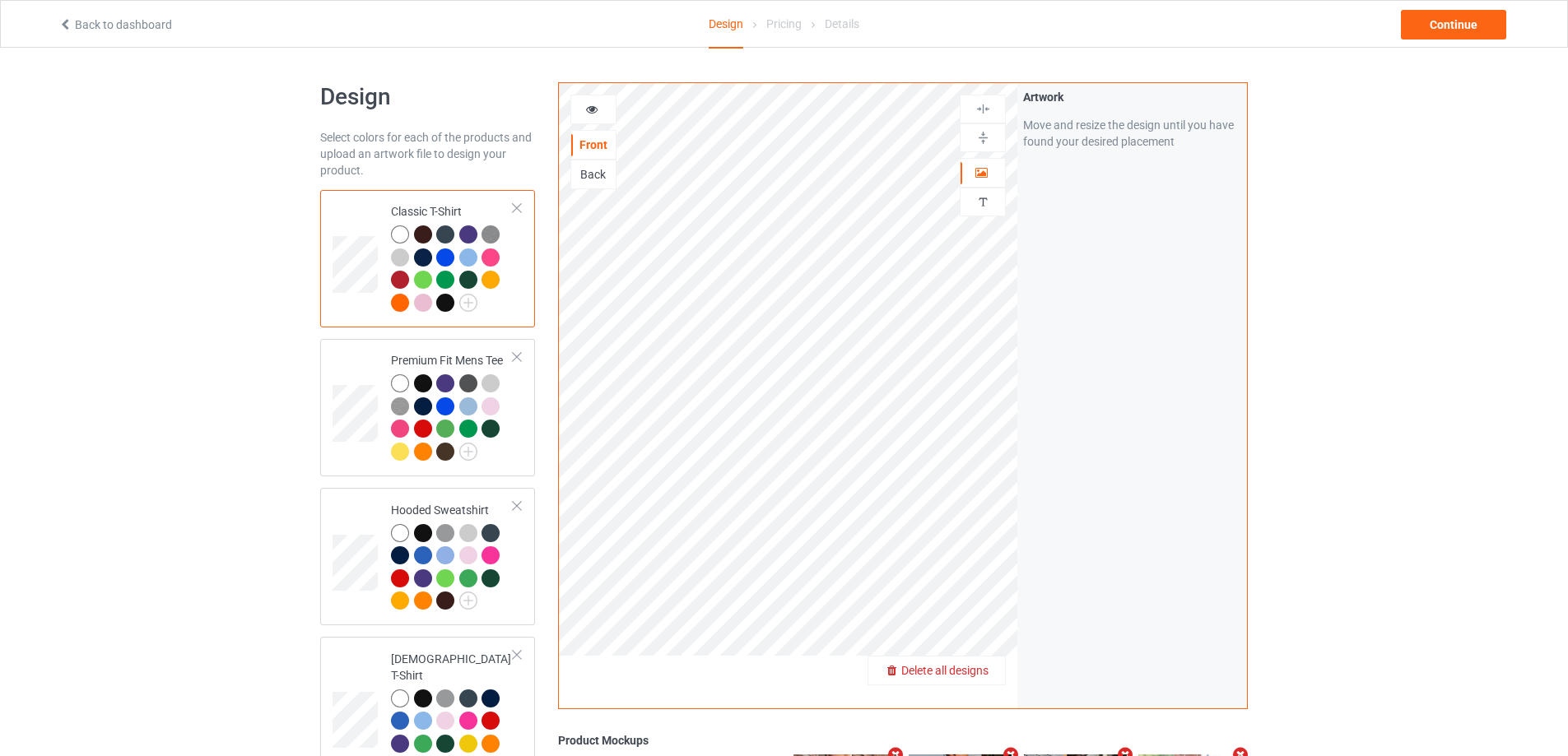
click at [986, 675] on span "Delete all designs" at bounding box center [944, 671] width 87 height 14
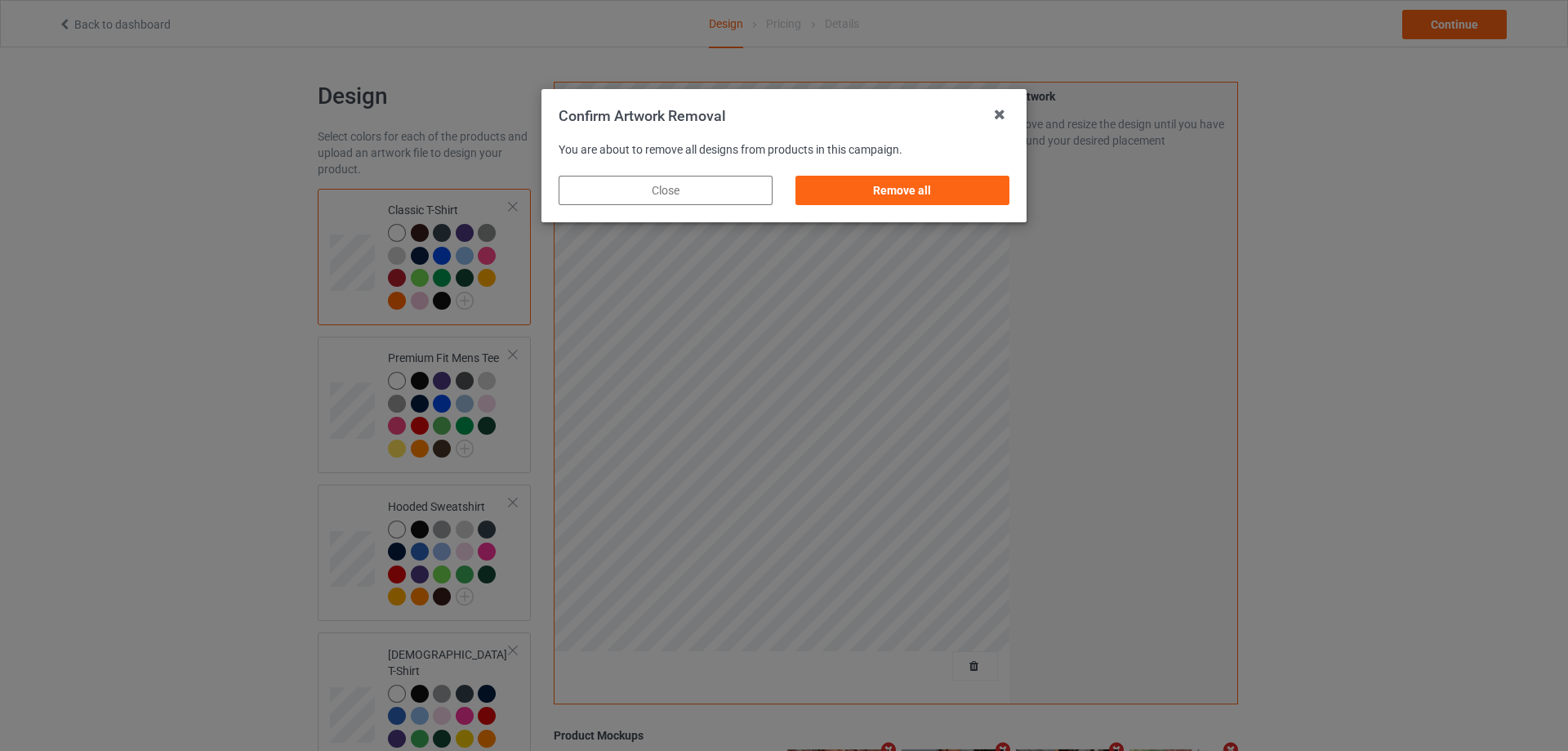
click at [972, 188] on div "Remove all" at bounding box center [902, 190] width 214 height 29
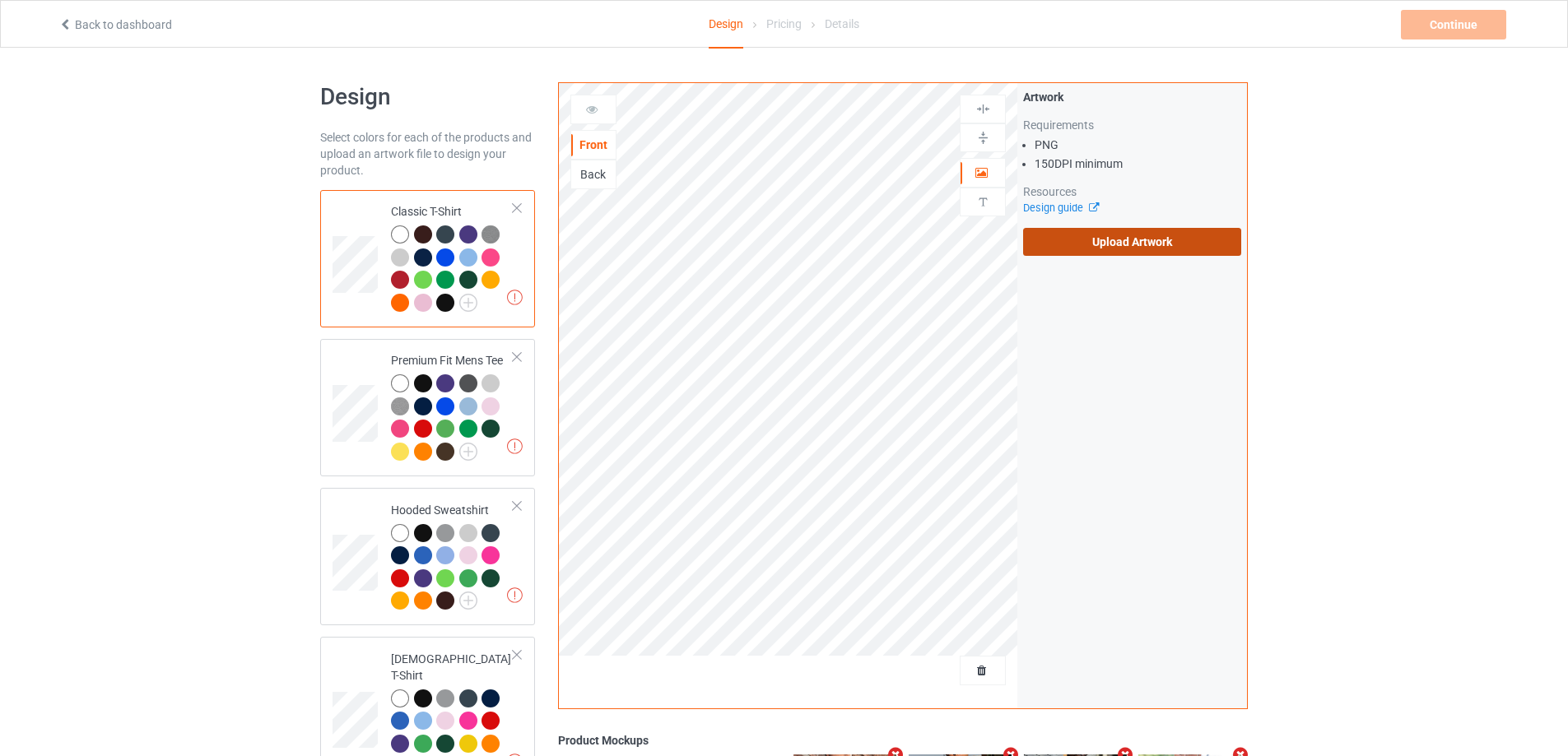
click at [1163, 235] on label "Upload Artwork" at bounding box center [1132, 241] width 218 height 28
click at [0, 0] on input "Upload Artwork" at bounding box center [0, 0] width 0 height 0
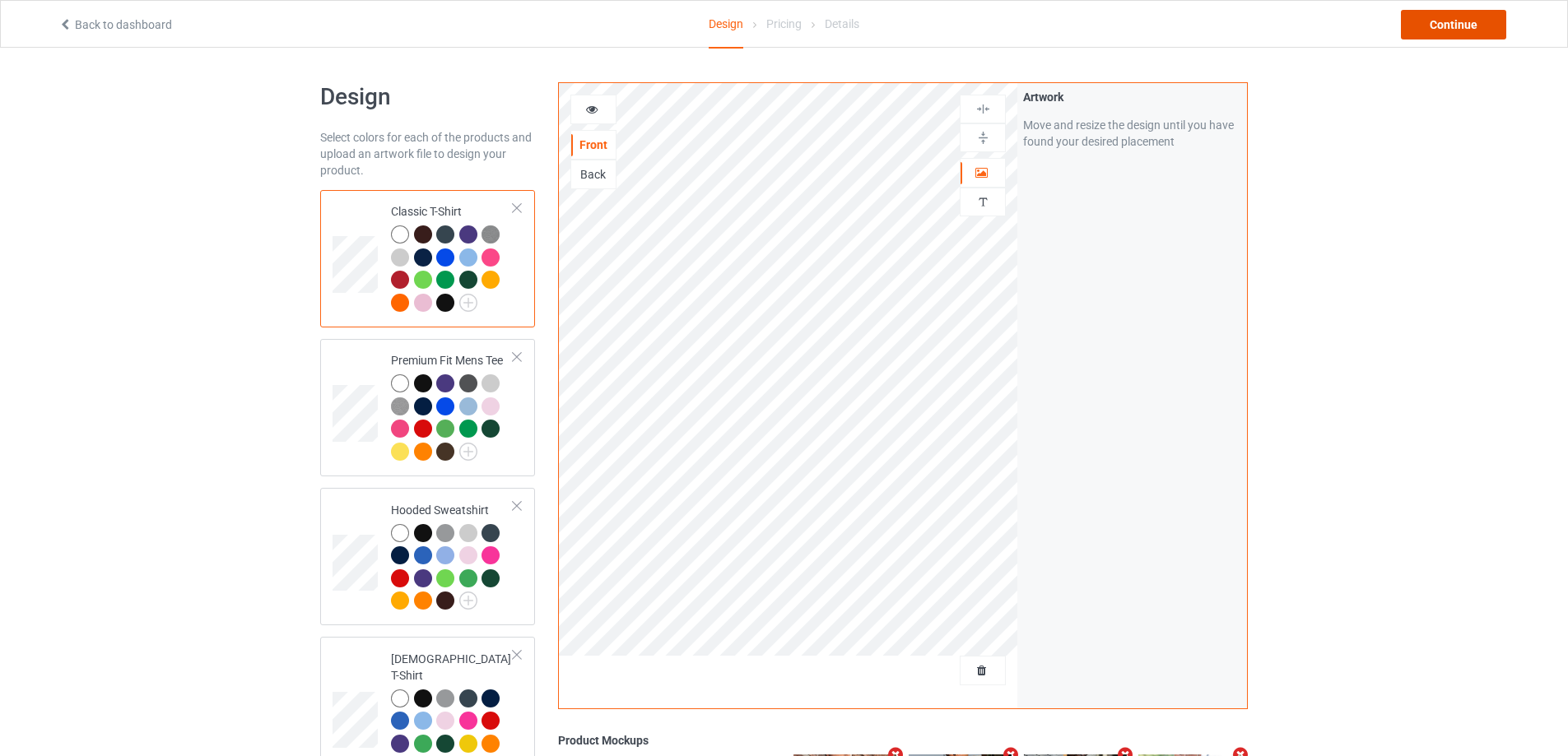
click at [1460, 26] on div "Continue" at bounding box center [1453, 25] width 105 height 30
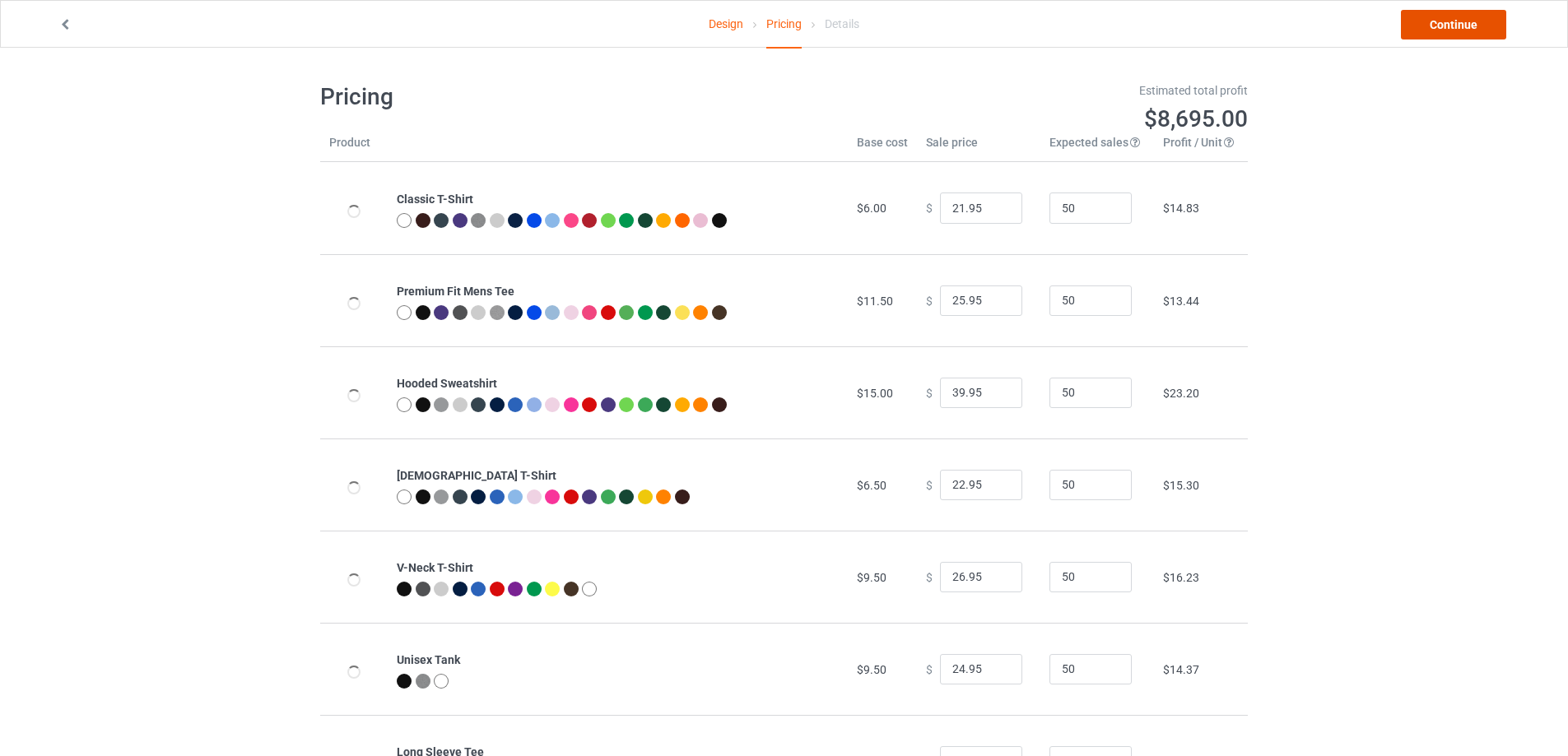
click at [1460, 26] on link "Continue" at bounding box center [1453, 25] width 105 height 30
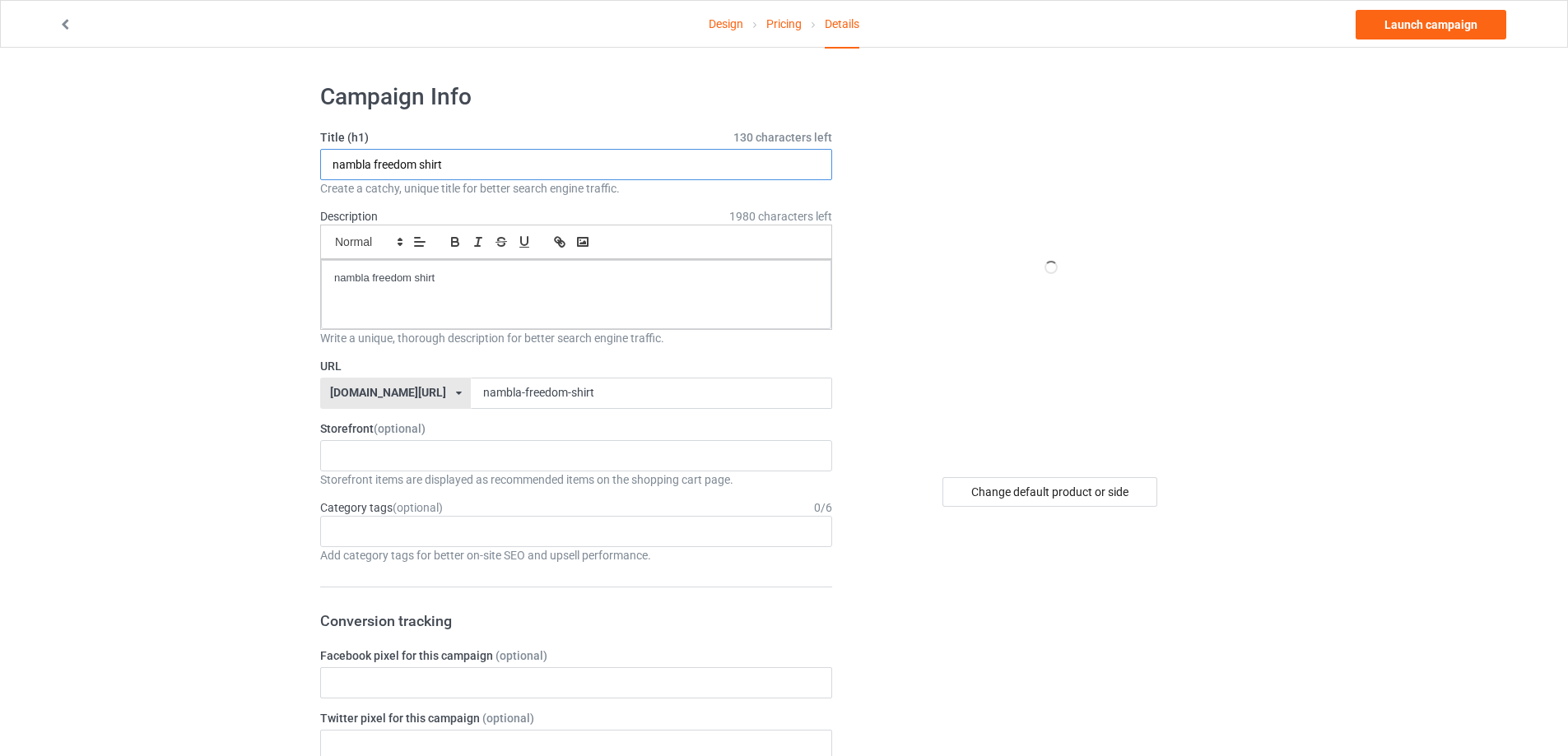
drag, startPoint x: 485, startPoint y: 167, endPoint x: 341, endPoint y: 211, distance: 150.6
paste input "Drake Maye T Strong"
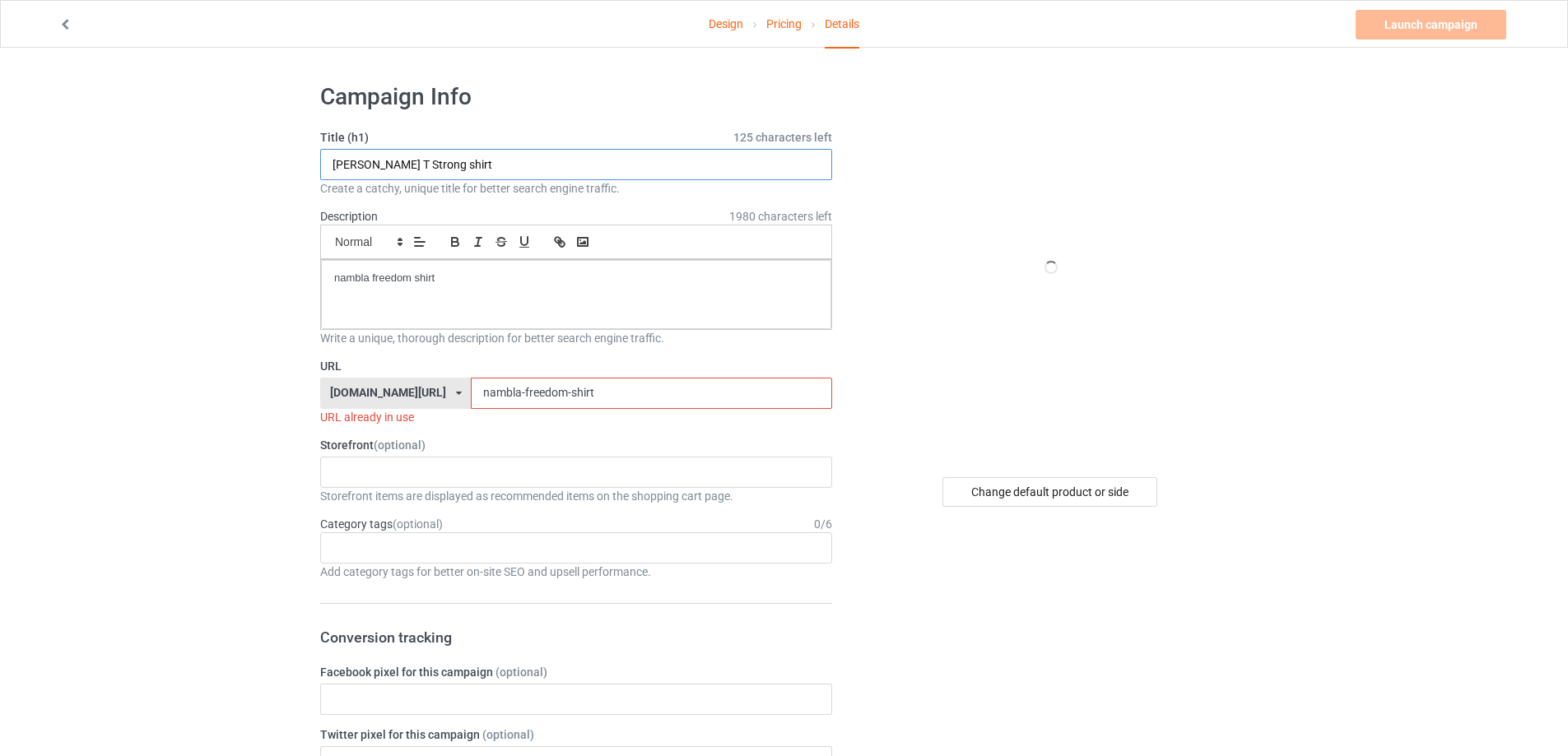
type input "Drake Maye T Strong shirt"
drag, startPoint x: 496, startPoint y: 269, endPoint x: 214, endPoint y: 274, distance: 282.0
drag, startPoint x: 396, startPoint y: 403, endPoint x: 352, endPoint y: 408, distance: 44.3
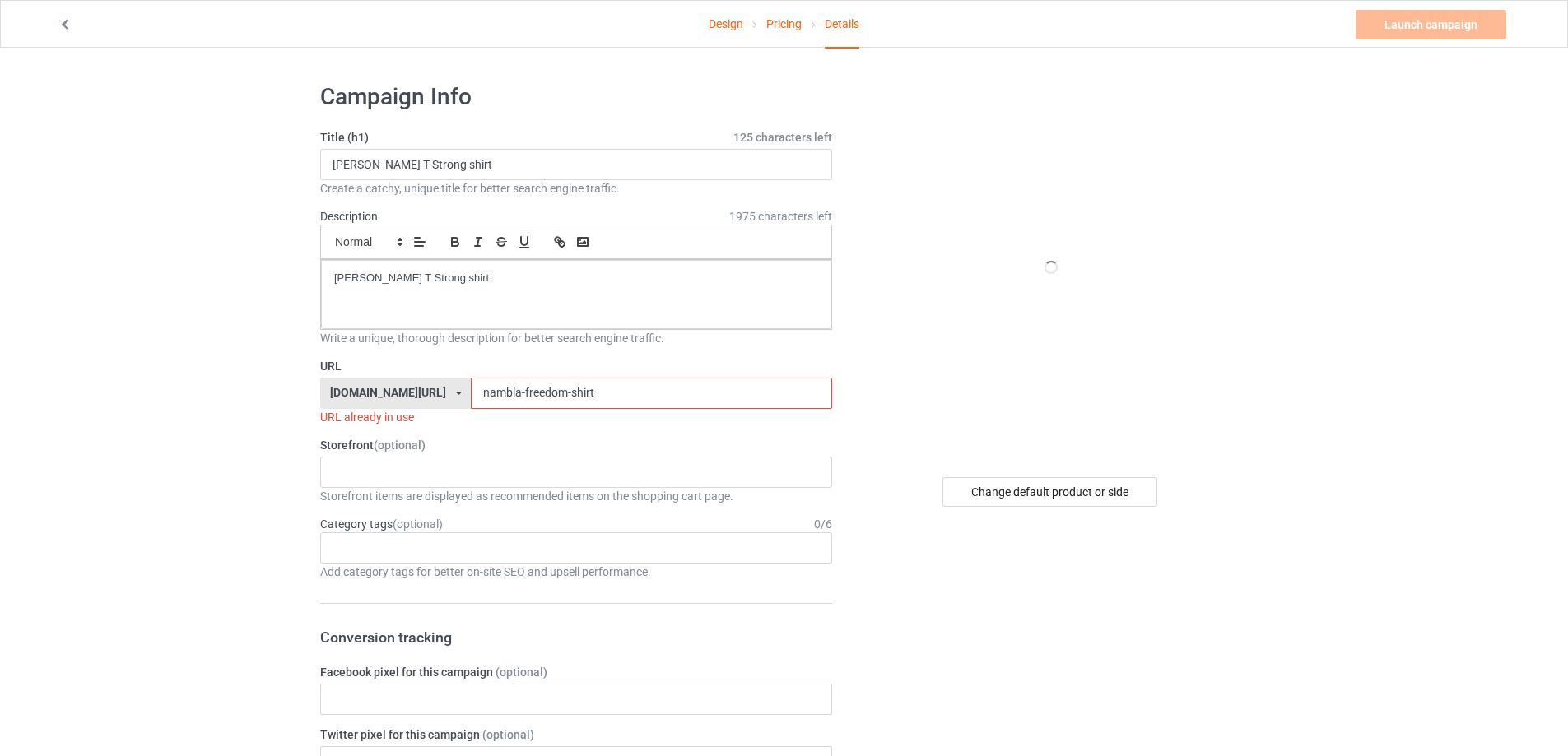
paste input "Drake Maye T Strong"
drag, startPoint x: 465, startPoint y: 386, endPoint x: 538, endPoint y: 403, distance: 75.0
click at [470, 386] on input "Drake Maye T Strong shirt" at bounding box center [651, 392] width 360 height 31
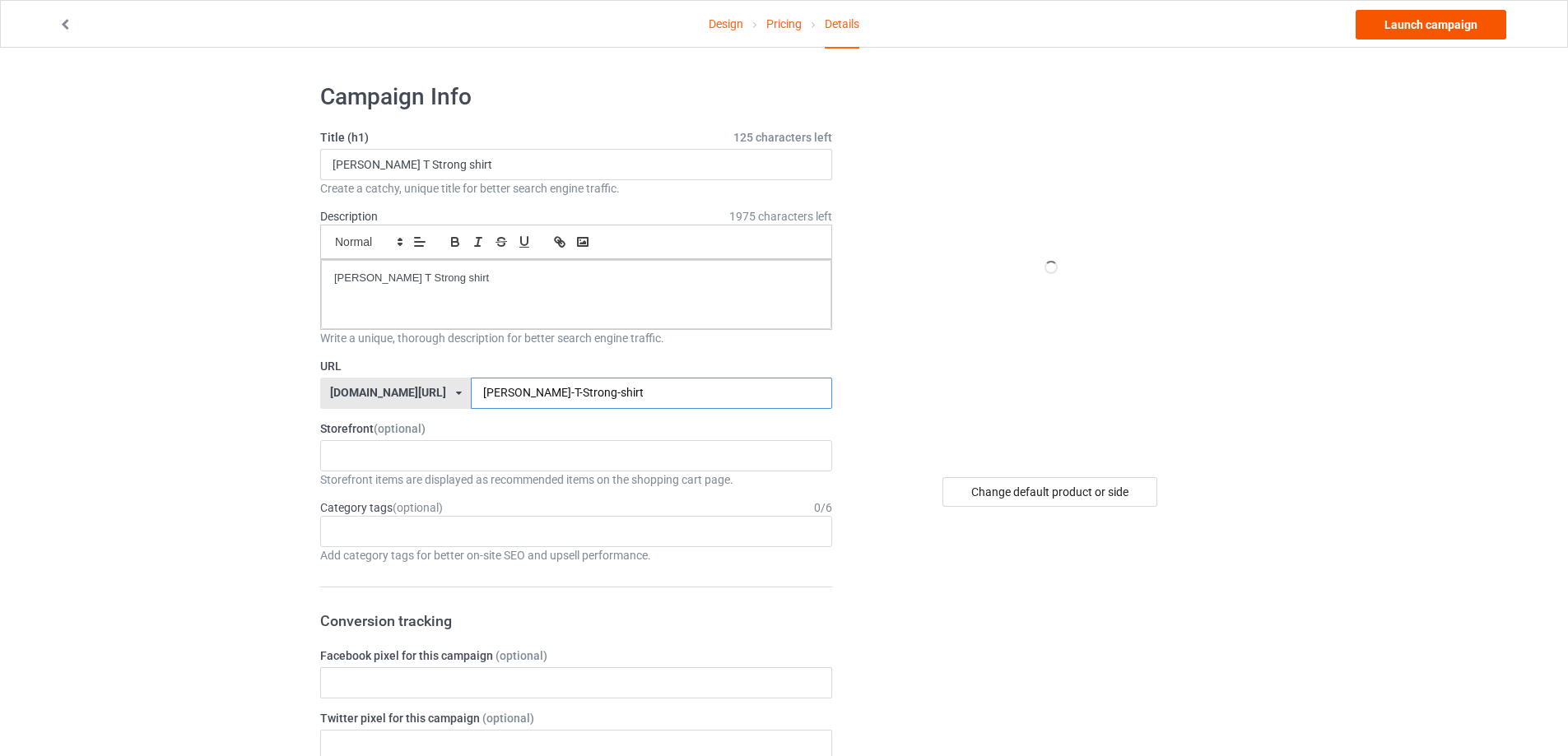
type input "Drake-Maye-T-Strong-shirt"
click at [1428, 36] on link "Launch campaign" at bounding box center [1431, 25] width 151 height 30
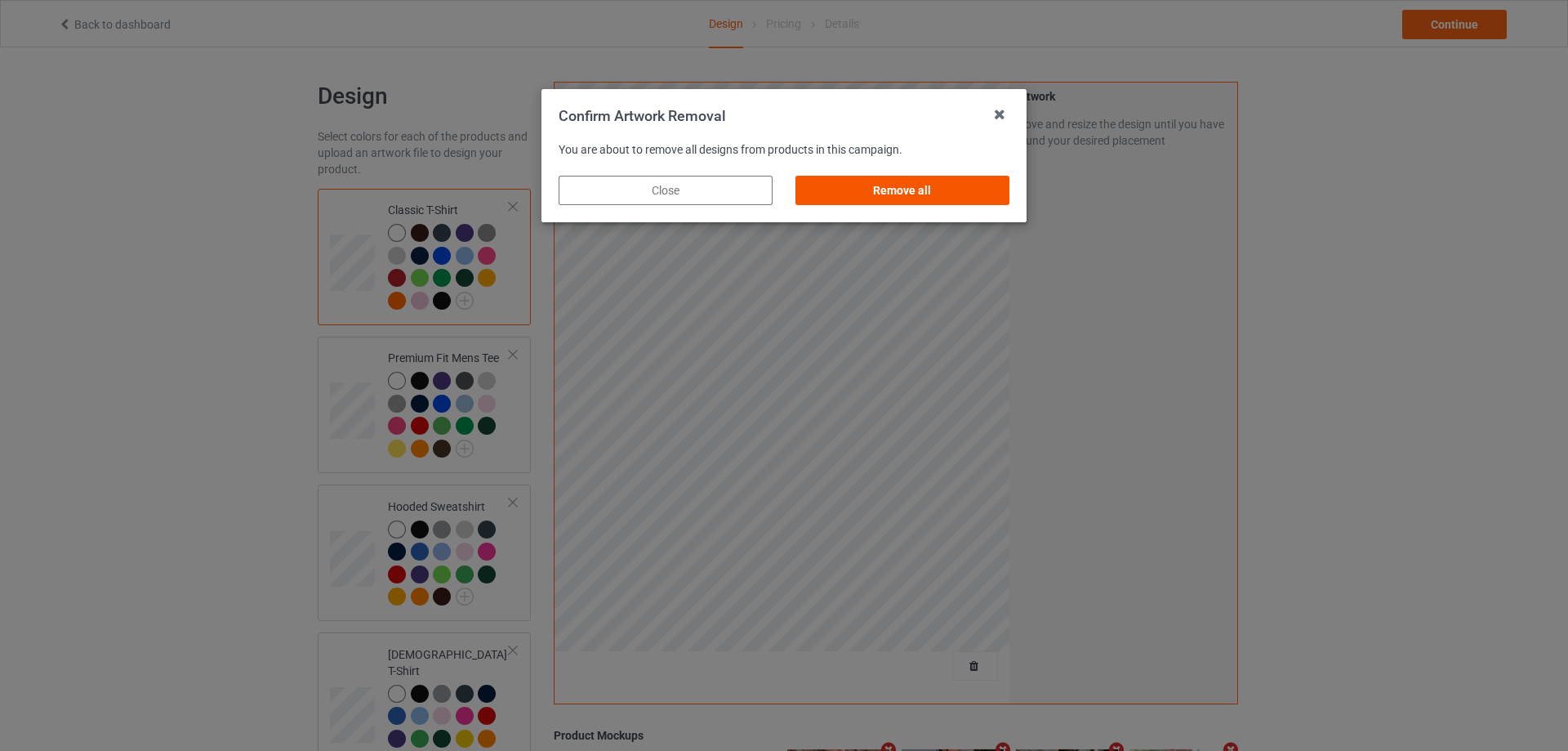
click at [978, 202] on div "Remove all" at bounding box center [902, 190] width 214 height 29
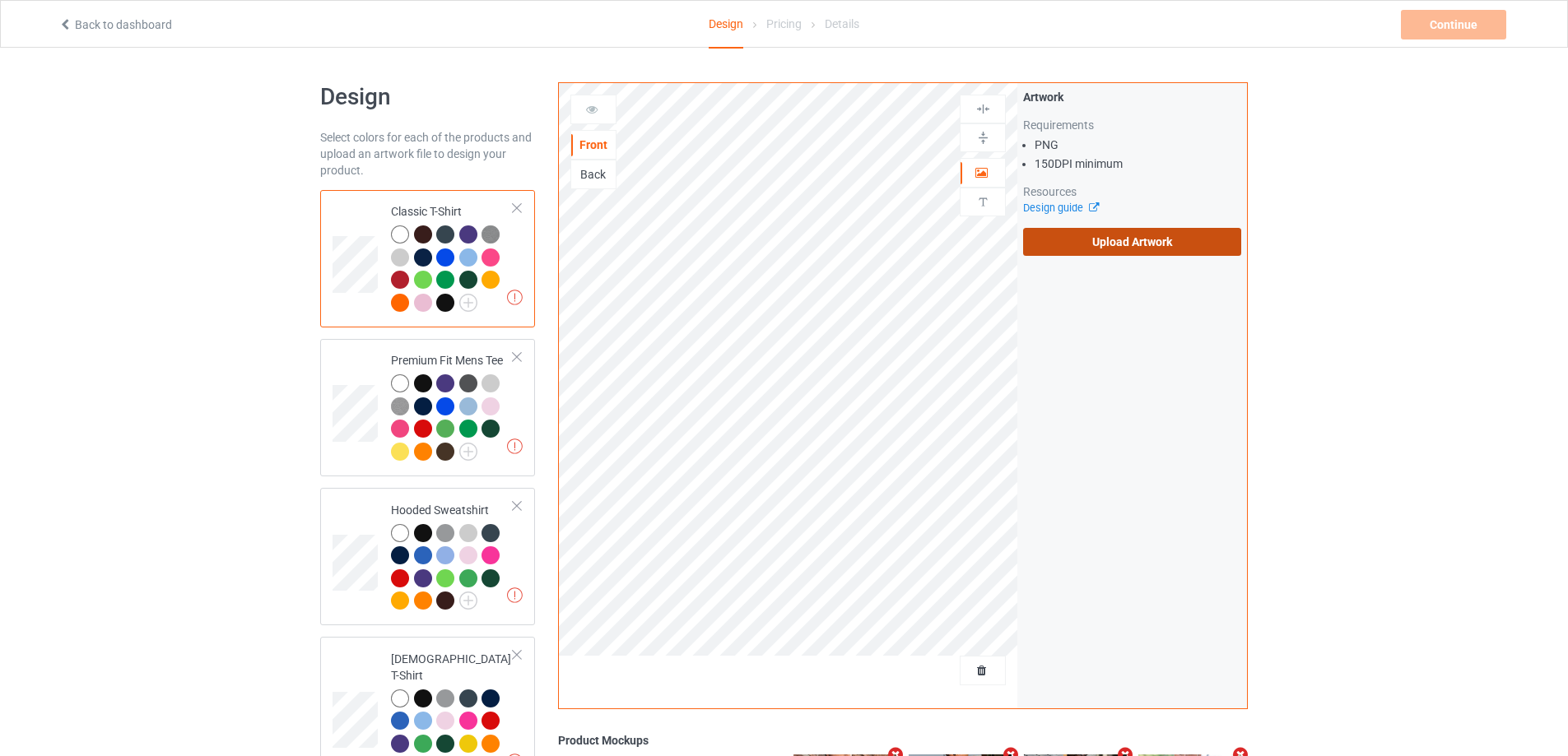
click at [1080, 242] on label "Upload Artwork" at bounding box center [1132, 241] width 218 height 28
click at [0, 0] on input "Upload Artwork" at bounding box center [0, 0] width 0 height 0
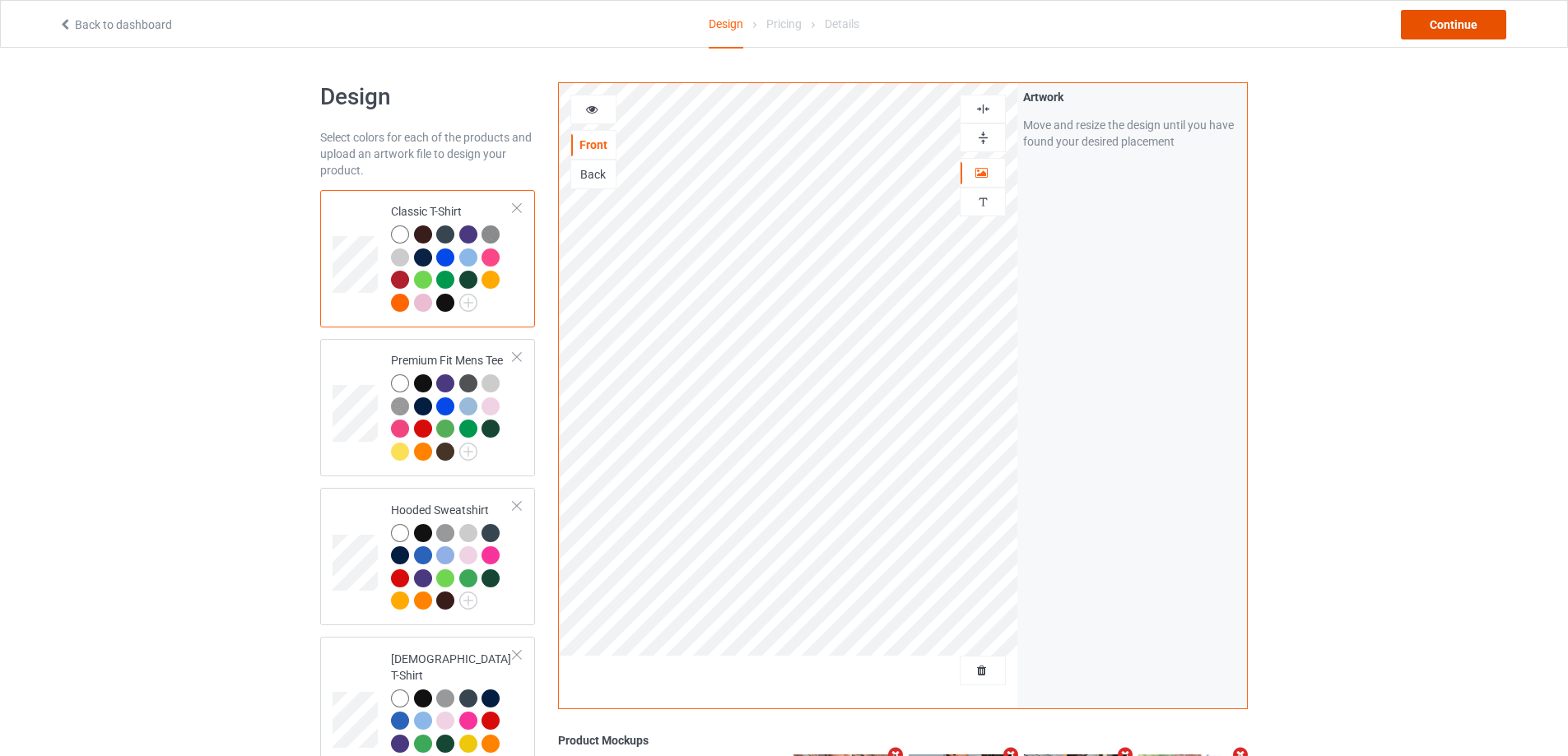
click at [1435, 22] on div "Continue" at bounding box center [1453, 25] width 105 height 30
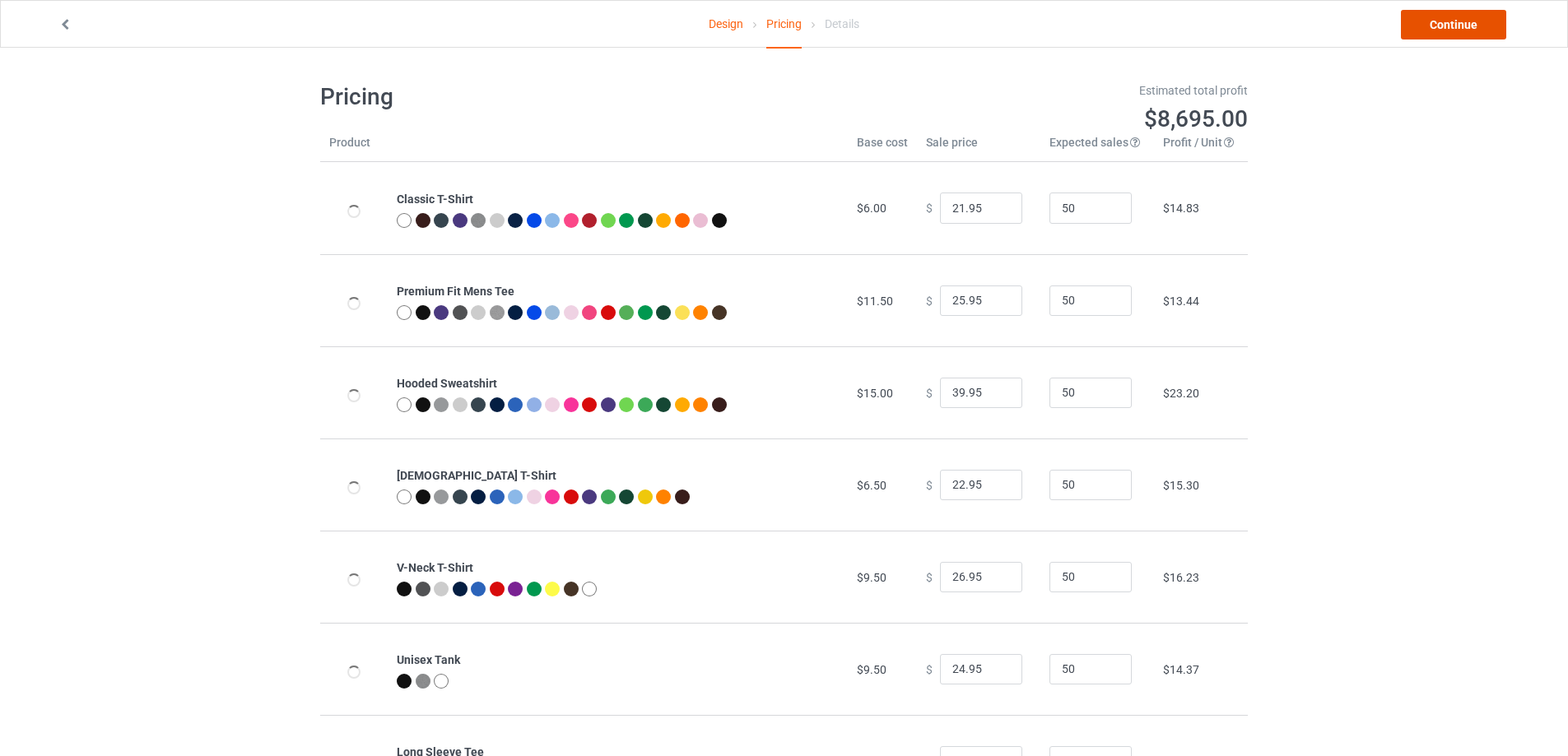
click at [1436, 22] on link "Continue" at bounding box center [1453, 25] width 105 height 30
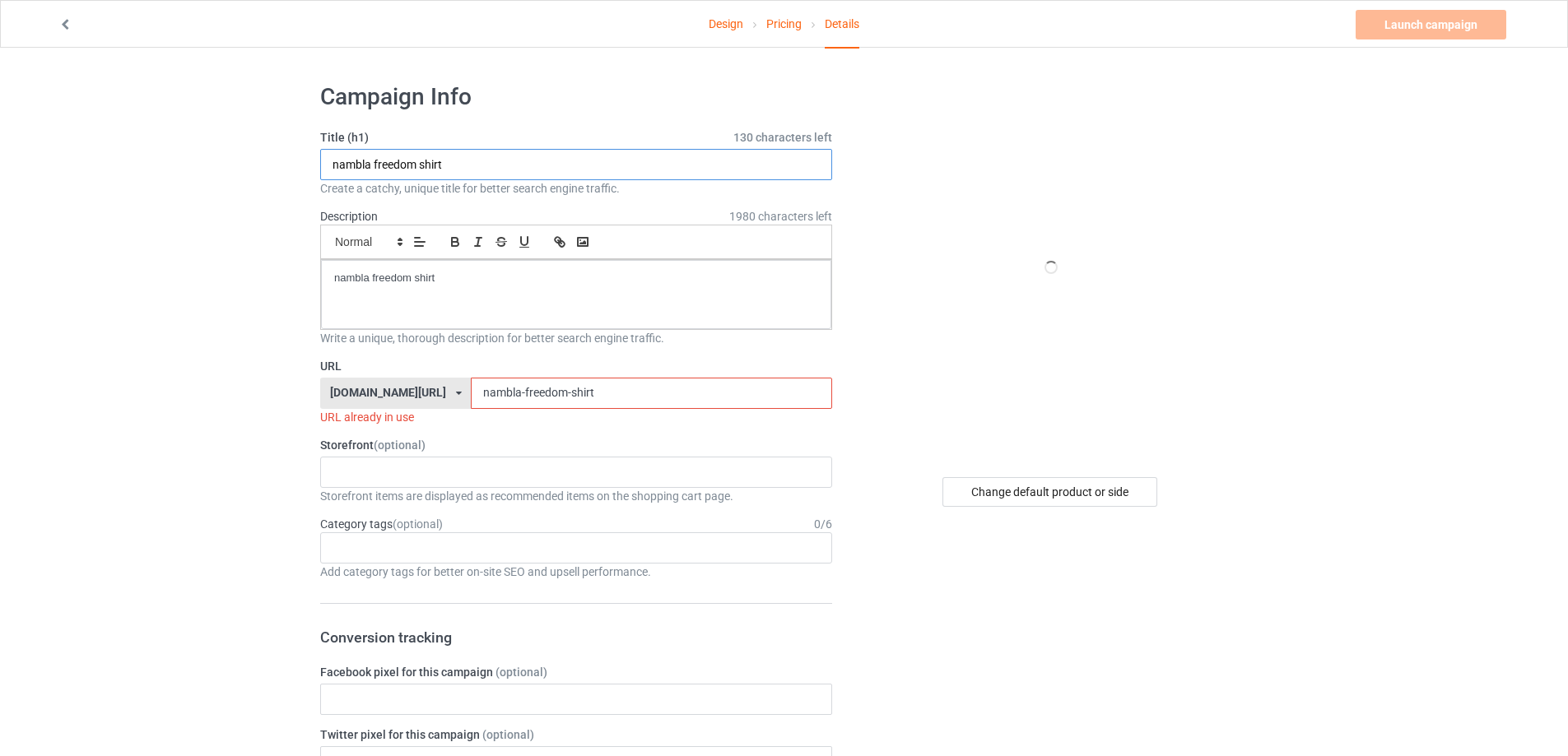
paste input "Patriots T Strong"
drag, startPoint x: 338, startPoint y: 156, endPoint x: 268, endPoint y: 162, distance: 70.3
type input "Patriots T Strong shirt"
drag, startPoint x: 490, startPoint y: 288, endPoint x: 332, endPoint y: 441, distance: 219.9
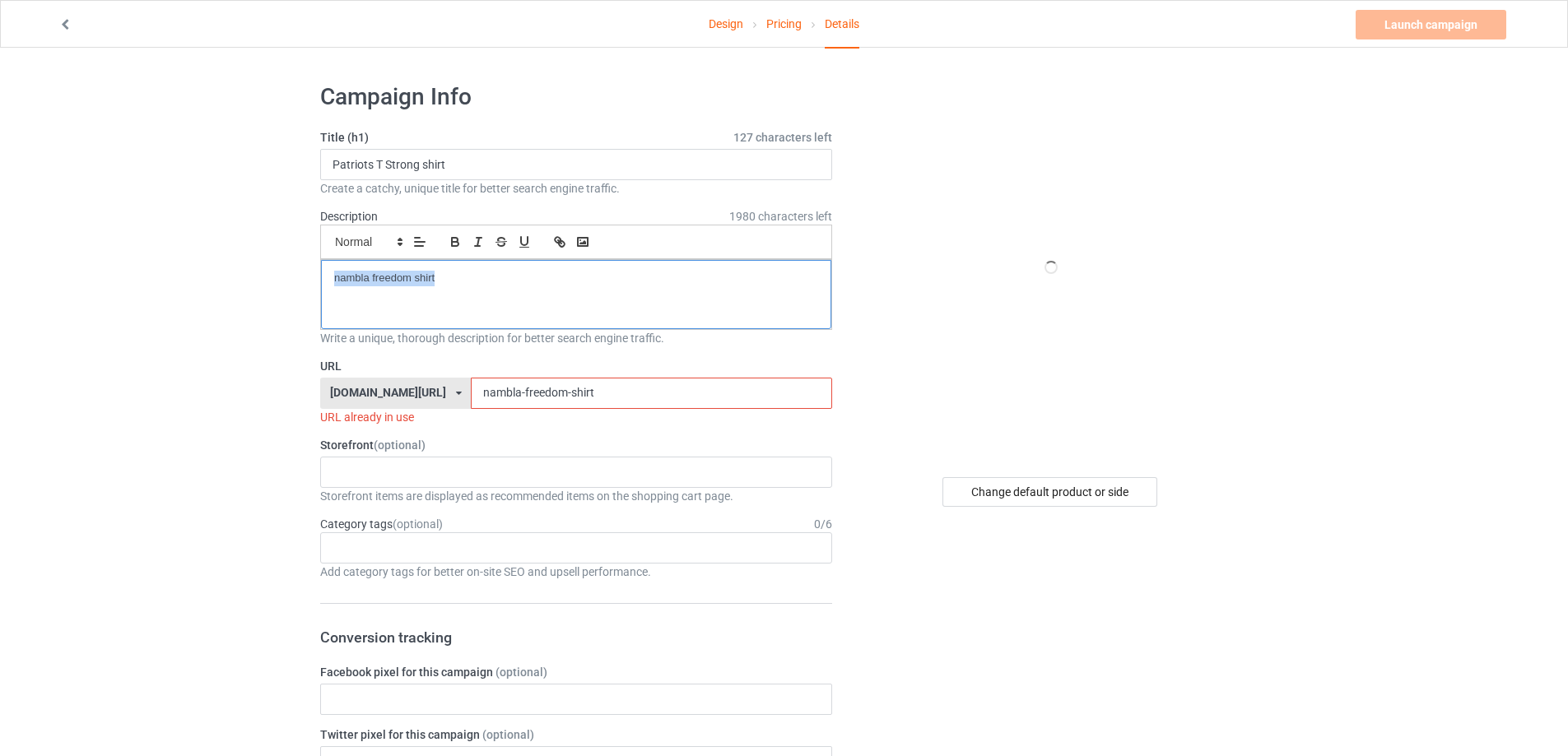
click at [337, 381] on div "teechip.com/ teetrendus.com/ teechip.com/ 5cd2f964b197f721e1cad219 587d0d41cee3…" at bounding box center [575, 392] width 512 height 31
paste input "patriots-t-strong"
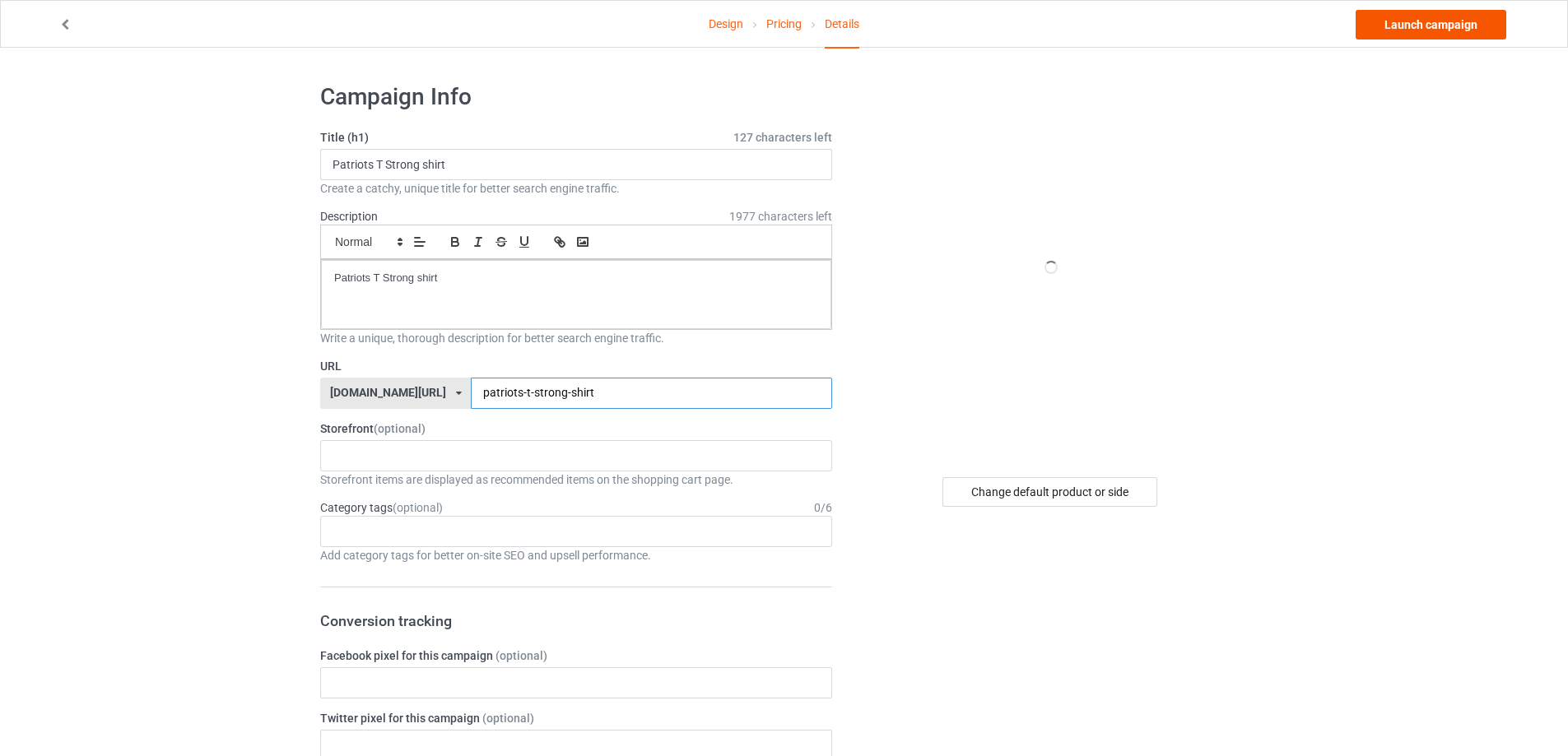
type input "patriots-t-strong-shirt"
click at [1438, 30] on link "Launch campaign" at bounding box center [1431, 25] width 151 height 30
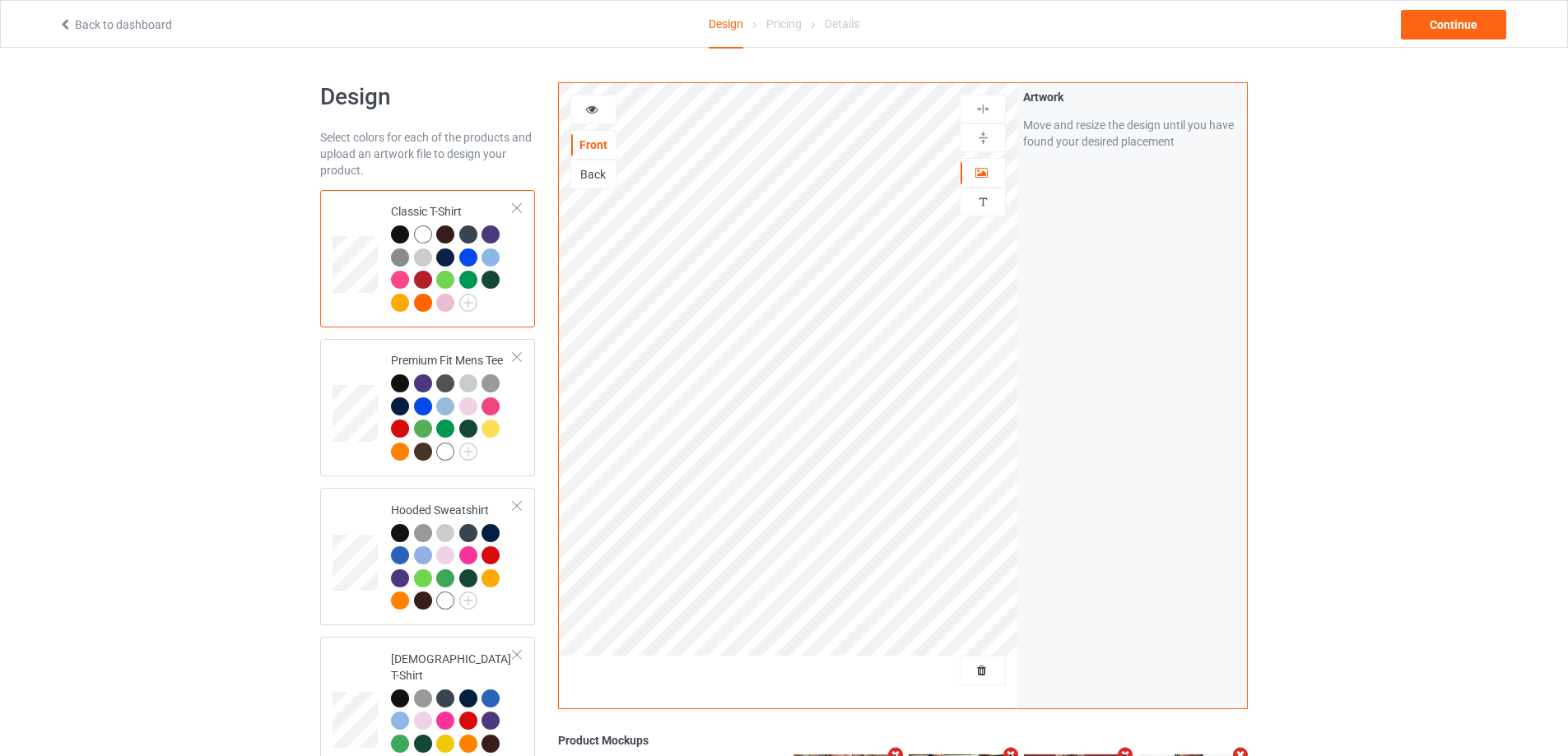
scroll to position [82, 0]
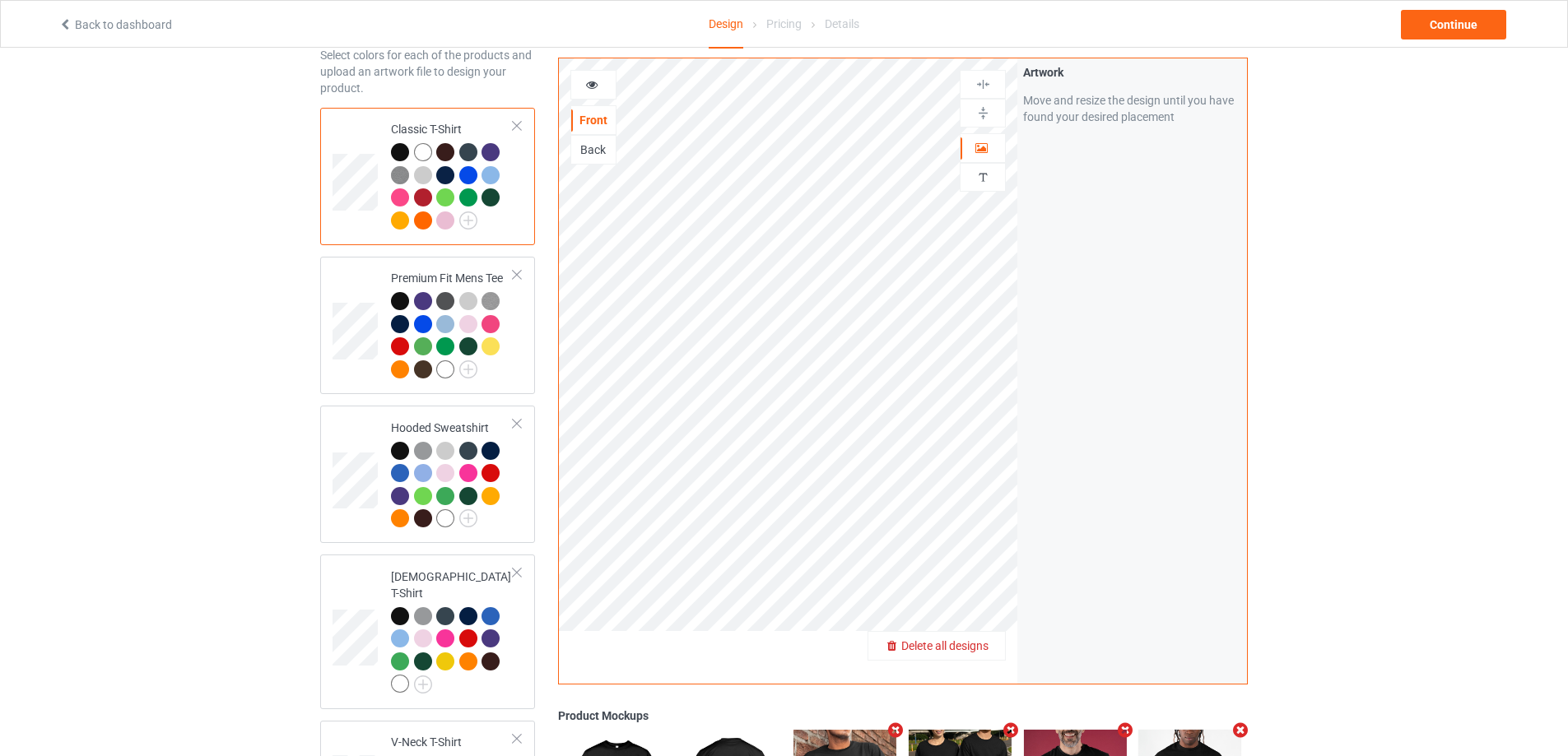
click at [976, 645] on span "Delete all designs" at bounding box center [944, 646] width 87 height 14
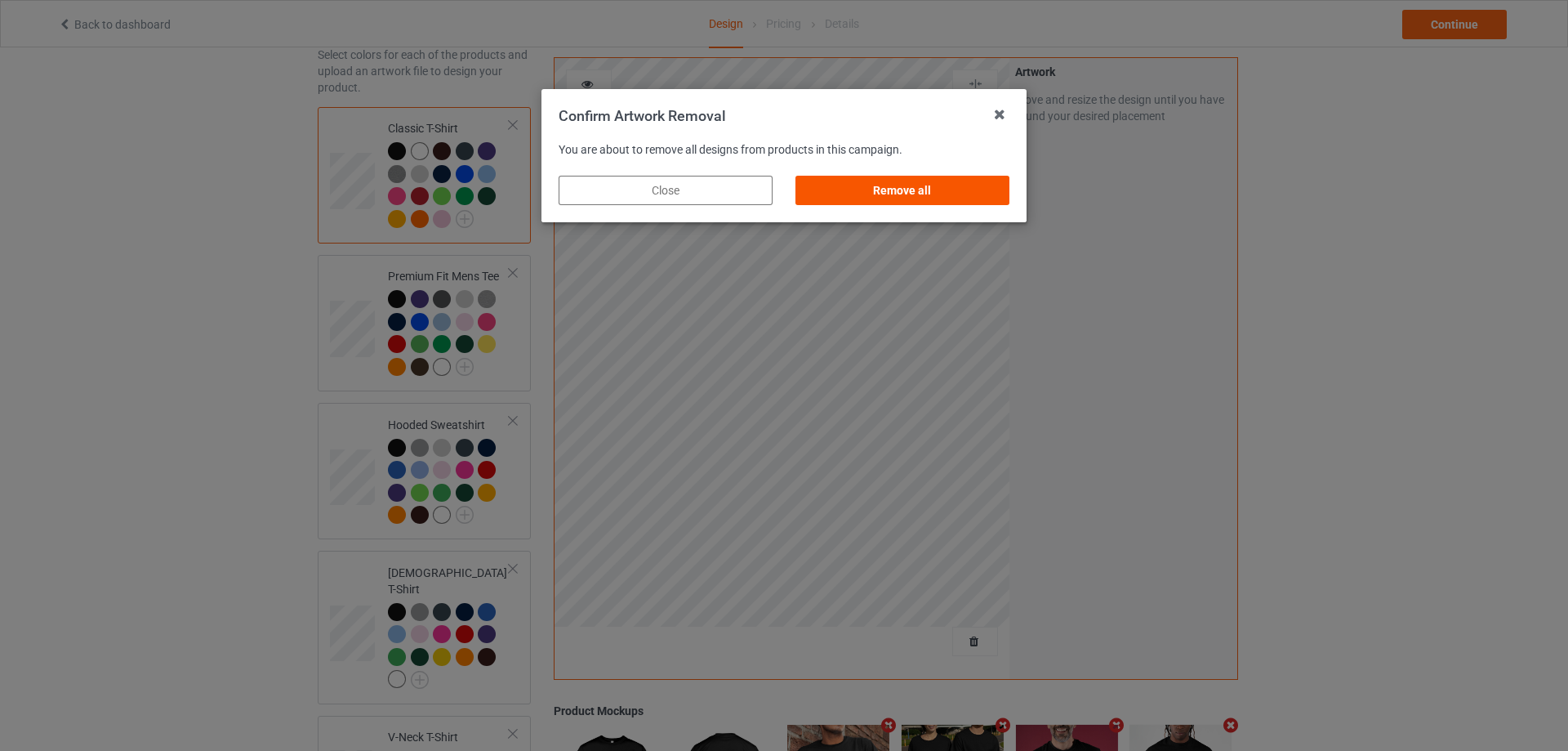
click at [938, 201] on div "Remove all" at bounding box center [902, 190] width 214 height 29
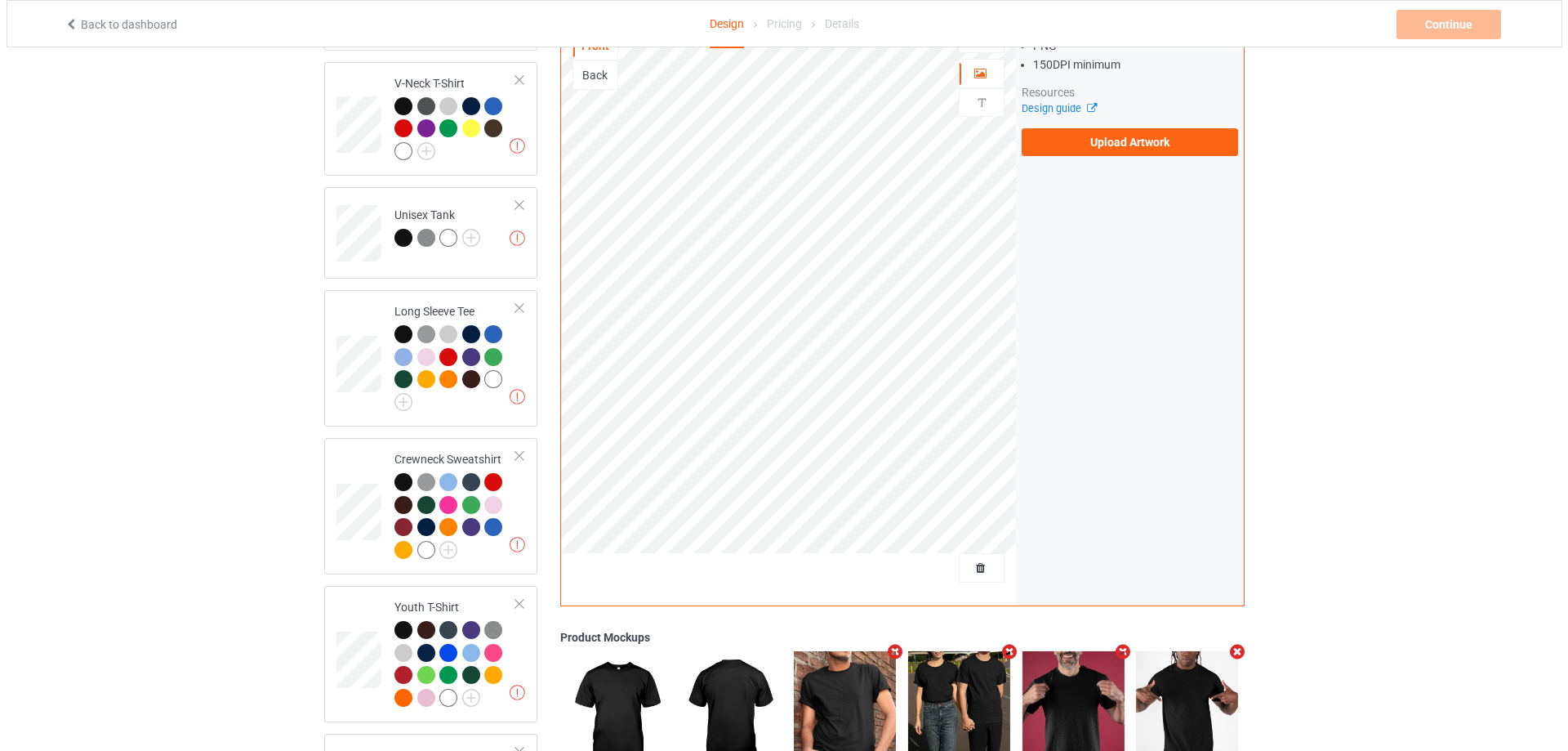
scroll to position [935, 0]
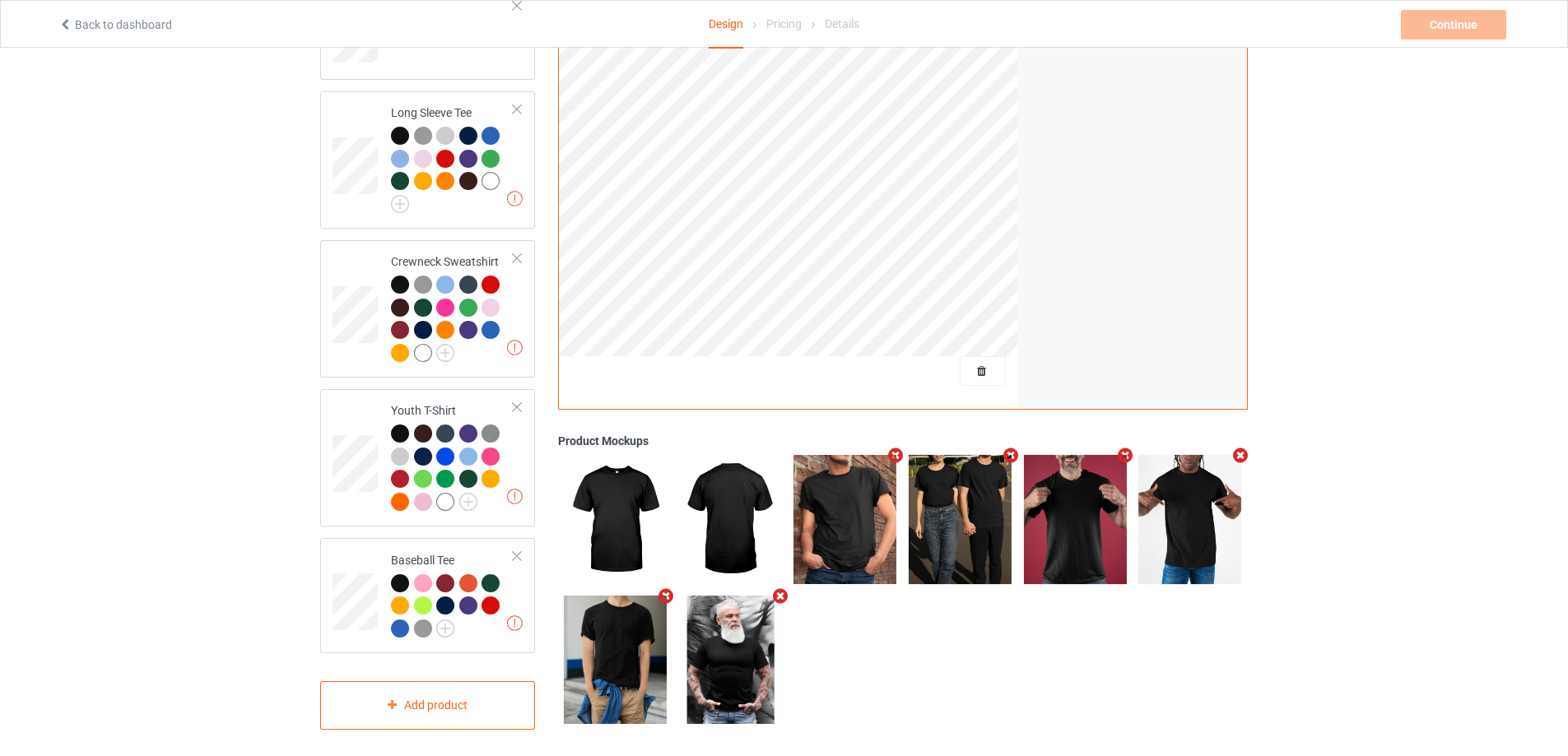
click at [1009, 447] on icon "Remove mockup" at bounding box center [1010, 456] width 20 height 17
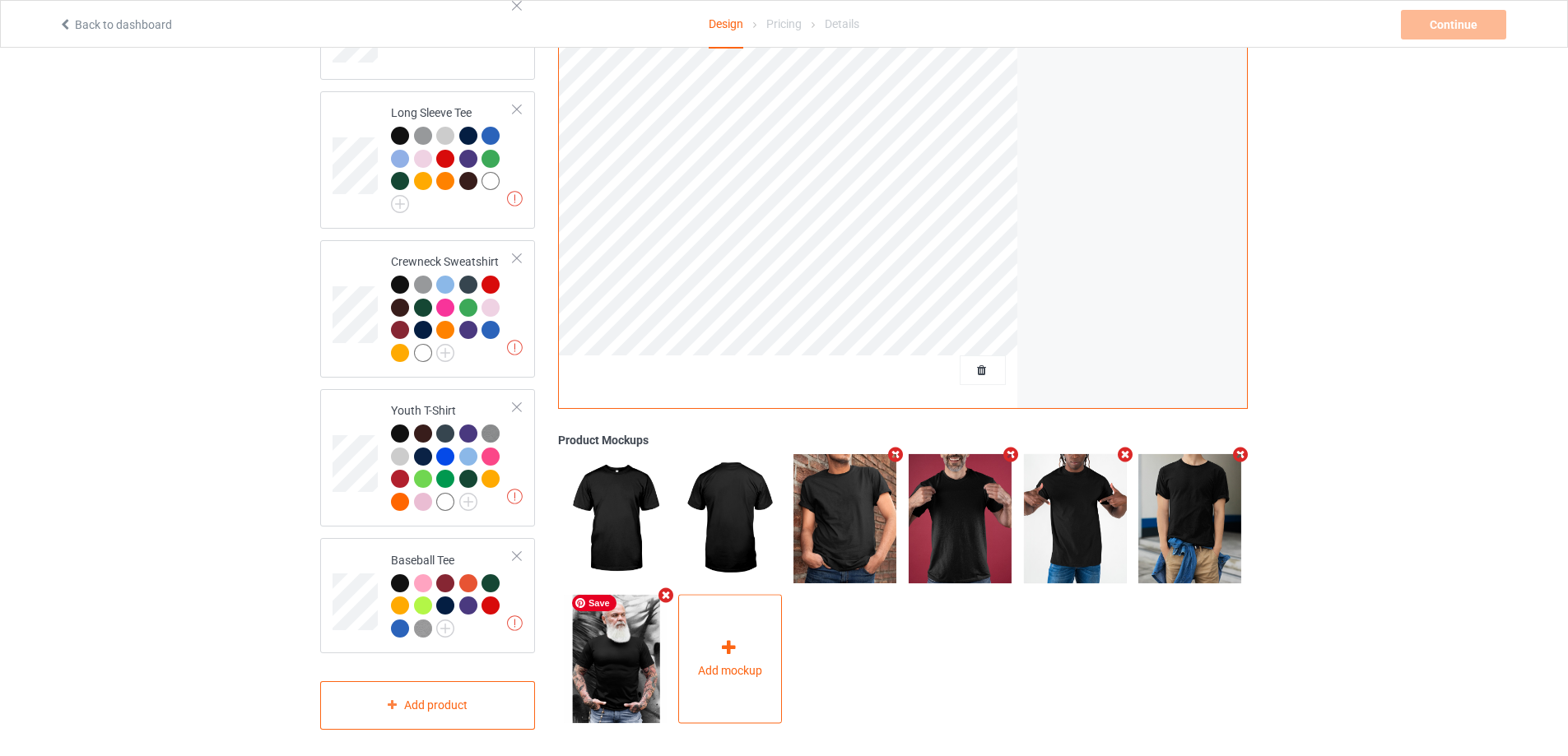
click at [711, 673] on div "Add mockup" at bounding box center [729, 659] width 104 height 129
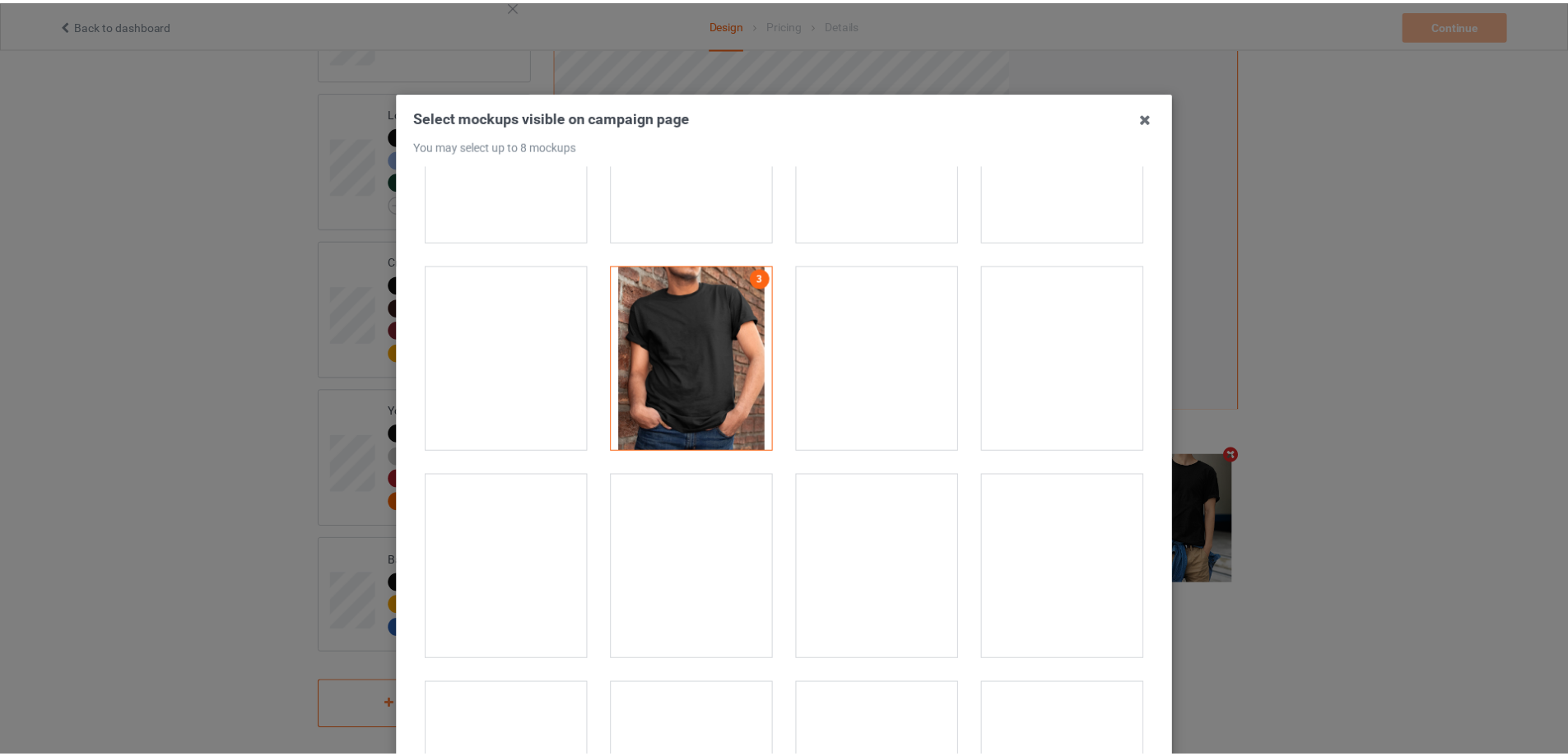
scroll to position [493, 0]
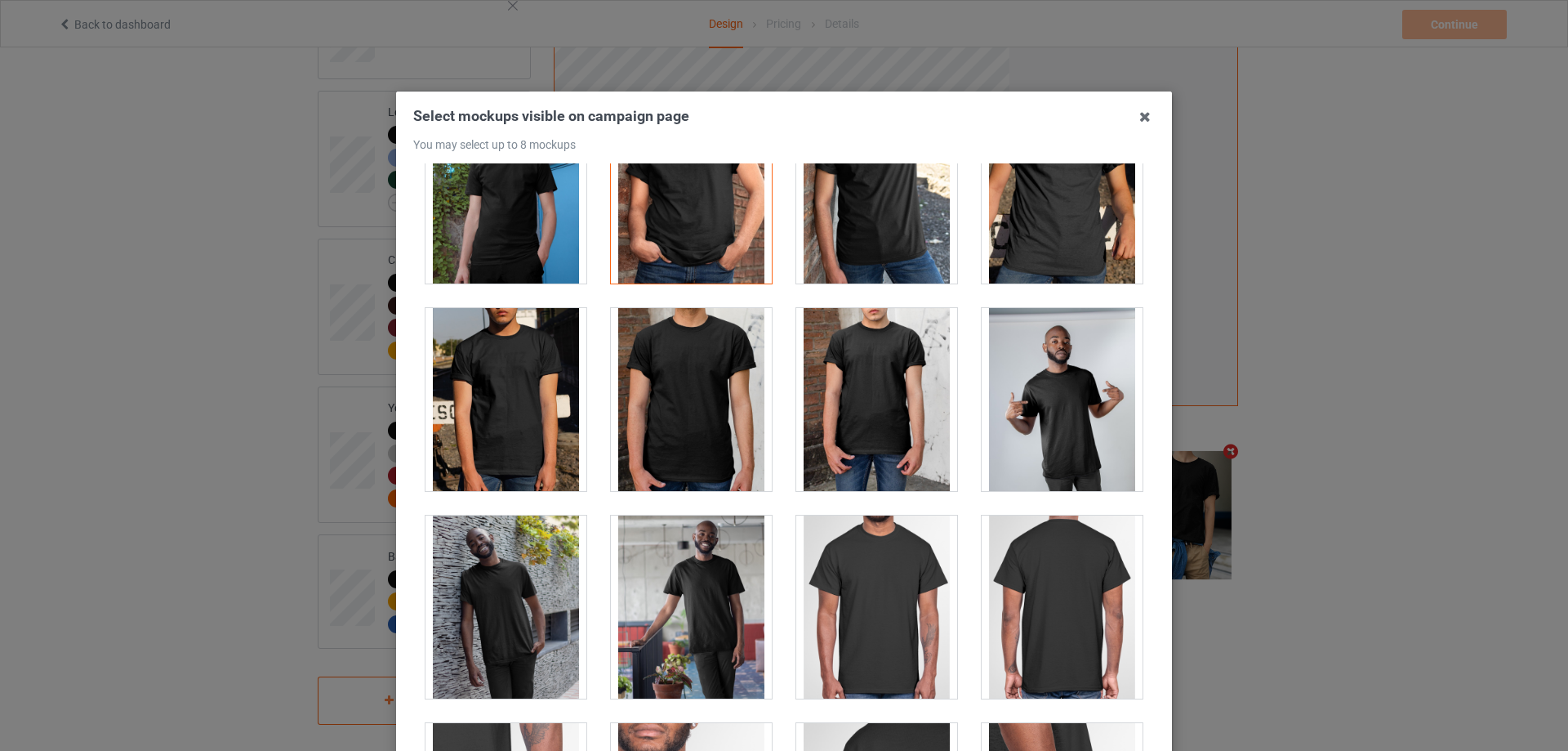
click at [907, 602] on div at bounding box center [877, 607] width 161 height 183
click at [1148, 111] on icon at bounding box center [1145, 117] width 26 height 26
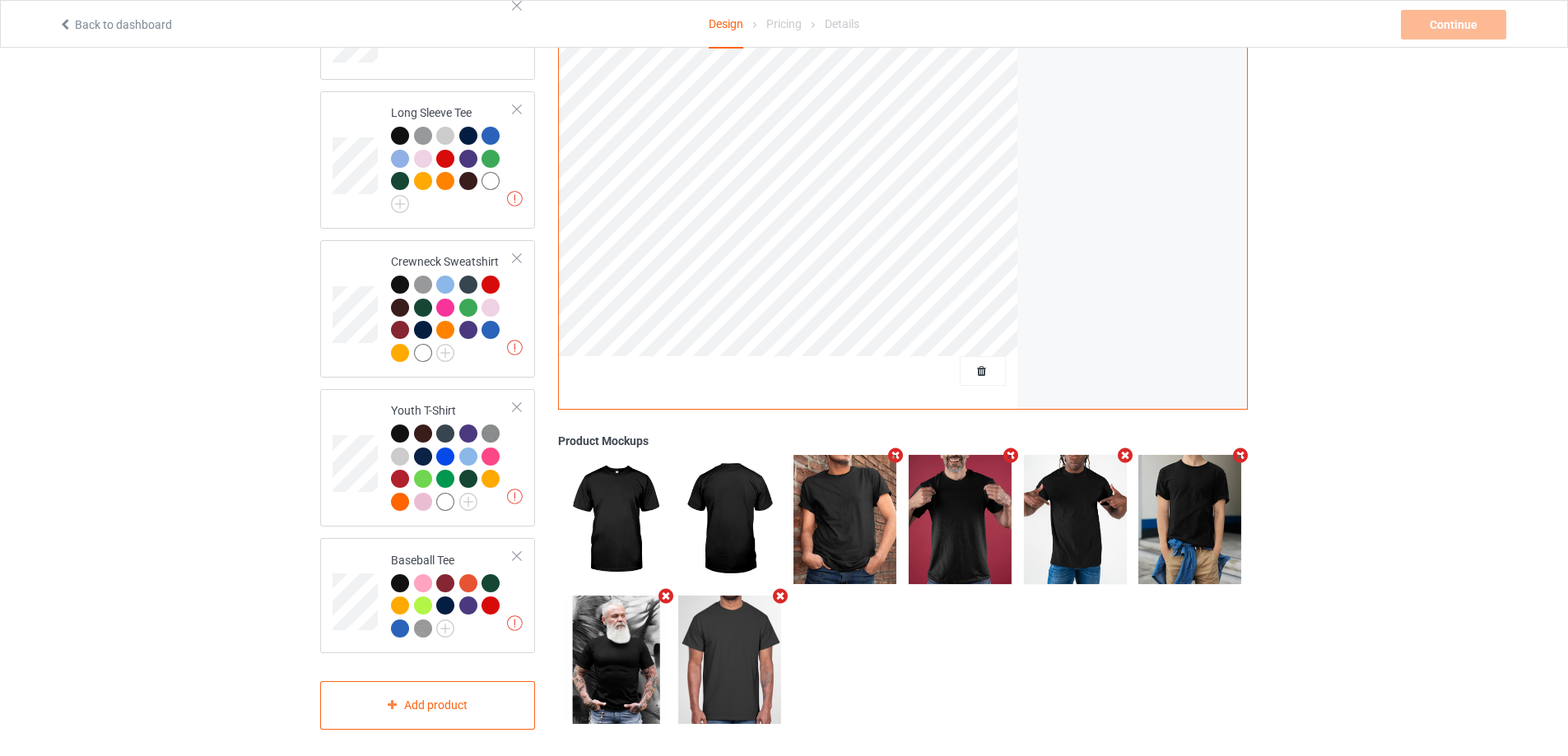
scroll to position [612, 0]
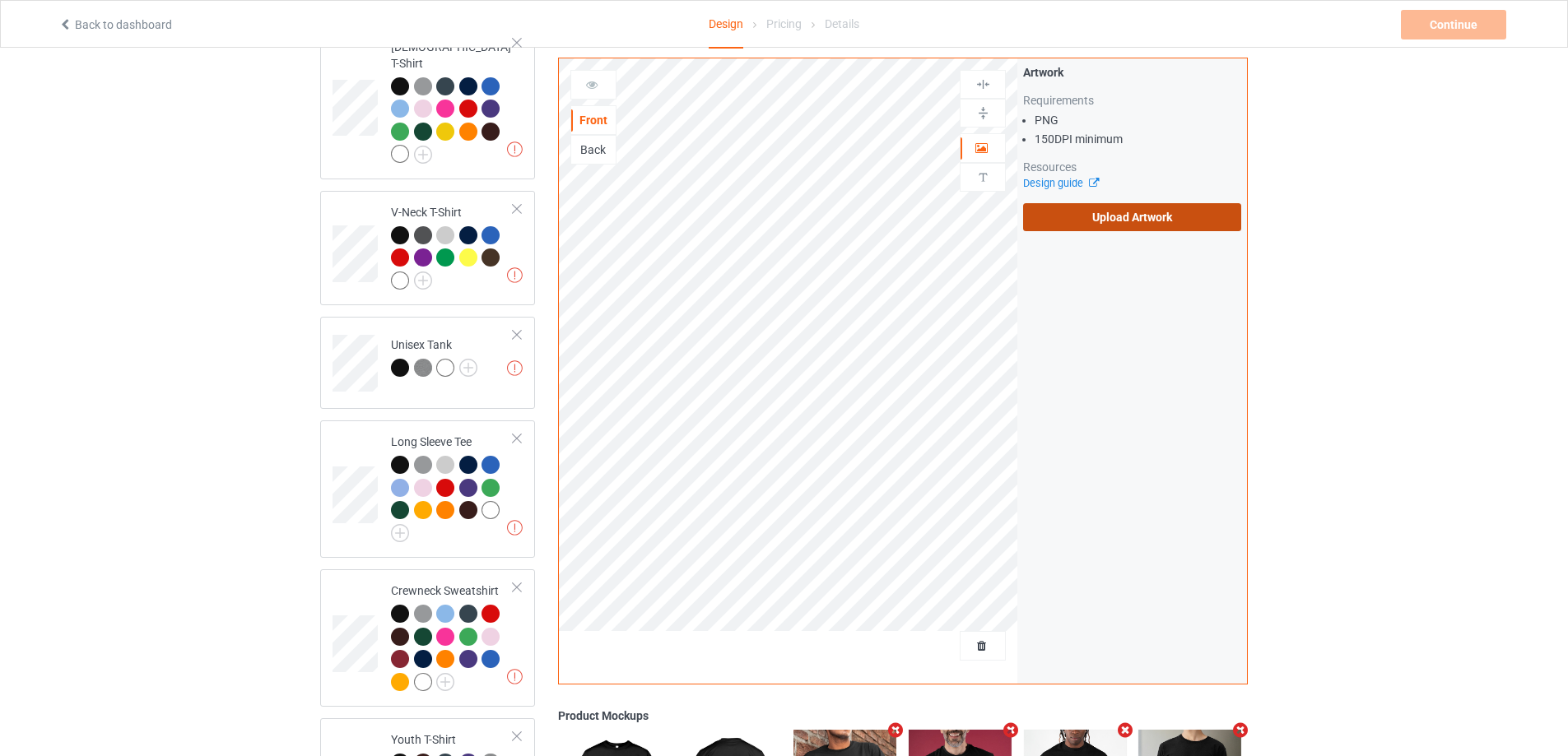
click at [1097, 225] on label "Upload Artwork" at bounding box center [1132, 216] width 218 height 28
click at [0, 0] on input "Upload Artwork" at bounding box center [0, 0] width 0 height 0
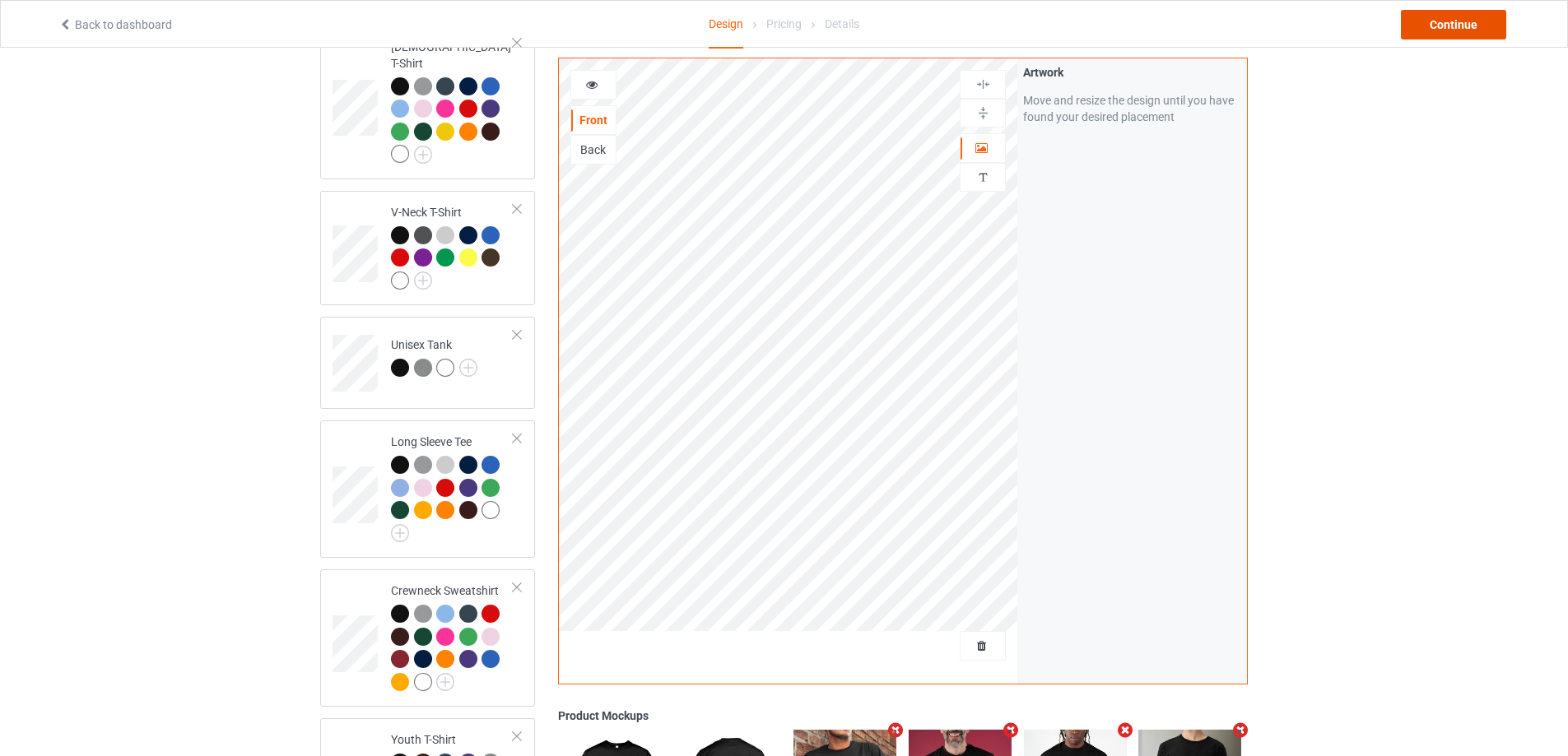
click at [1433, 23] on div "Continue" at bounding box center [1453, 25] width 105 height 30
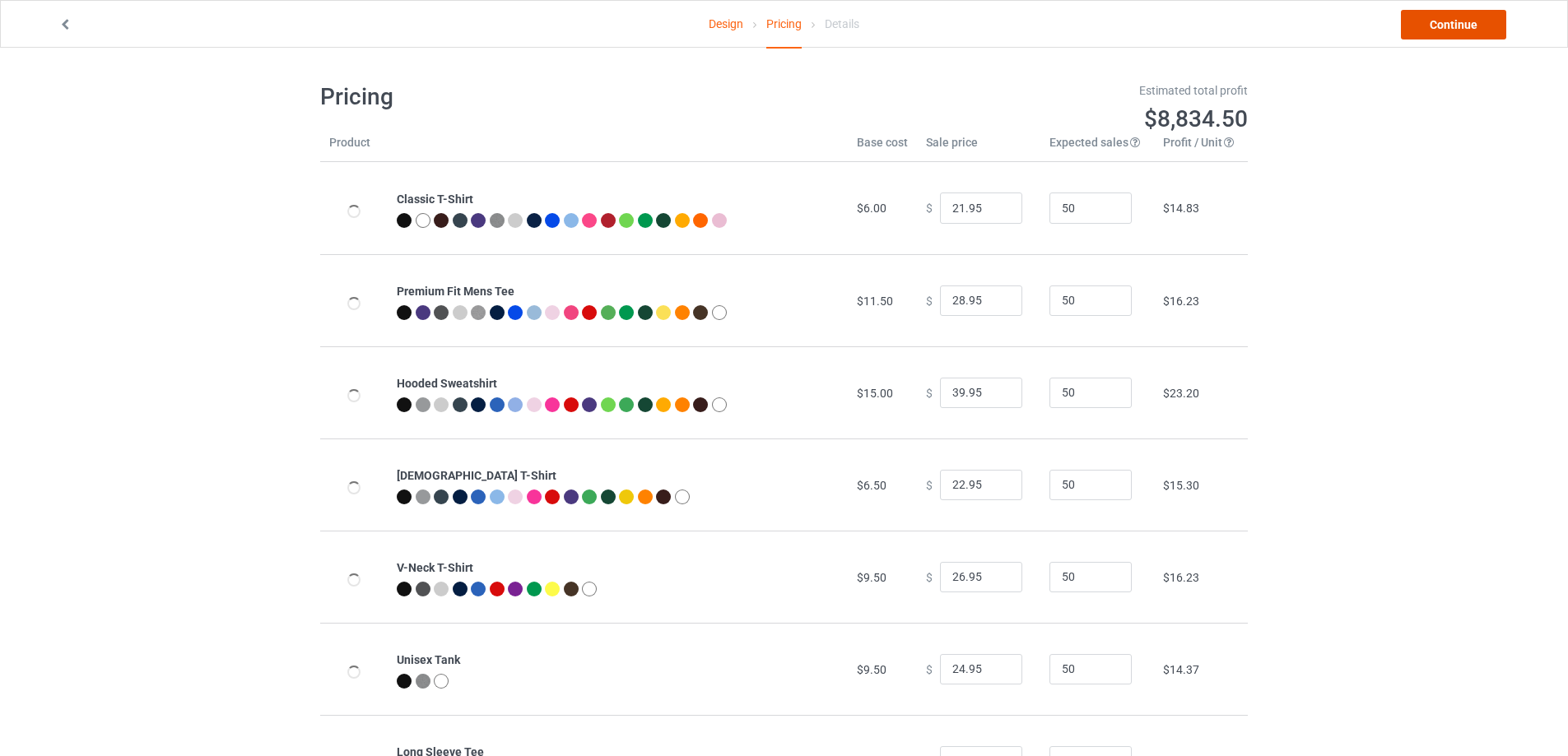
click at [1433, 23] on link "Continue" at bounding box center [1453, 25] width 105 height 30
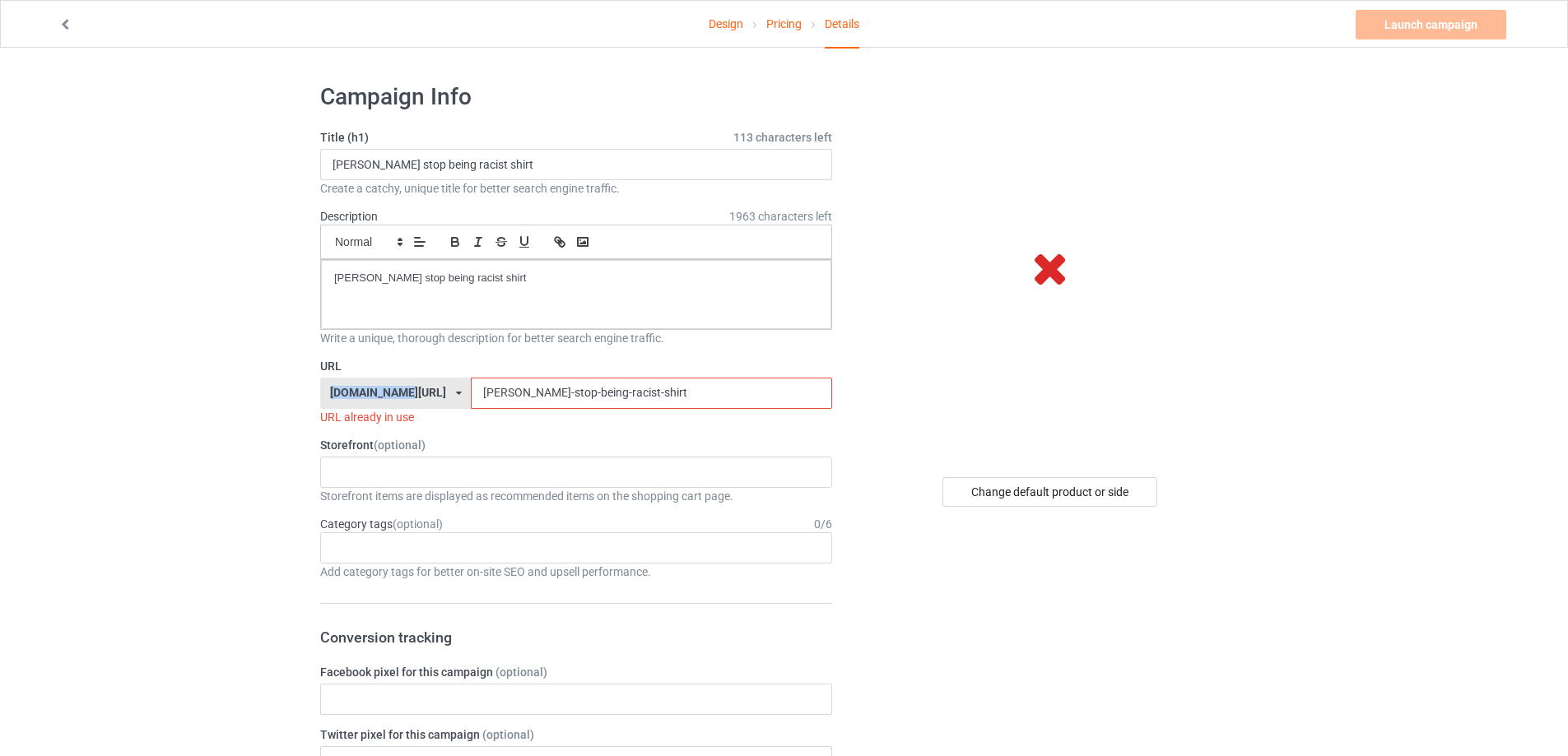
drag, startPoint x: 699, startPoint y: 366, endPoint x: 329, endPoint y: 400, distance: 371.6
click at [331, 404] on div "URL [DOMAIN_NAME][URL] [DOMAIN_NAME][URL] [DOMAIN_NAME][URL] 5cd2f964b197f721e1…" at bounding box center [575, 392] width 512 height 68
drag, startPoint x: 693, startPoint y: 405, endPoint x: 370, endPoint y: 399, distance: 323.1
click at [370, 399] on div "[DOMAIN_NAME][URL] [DOMAIN_NAME][URL] [DOMAIN_NAME][URL] 5cd2f964b197f721e1cad2…" at bounding box center [575, 392] width 512 height 31
paste input "[PERSON_NAME]-my-pen-is-huge"
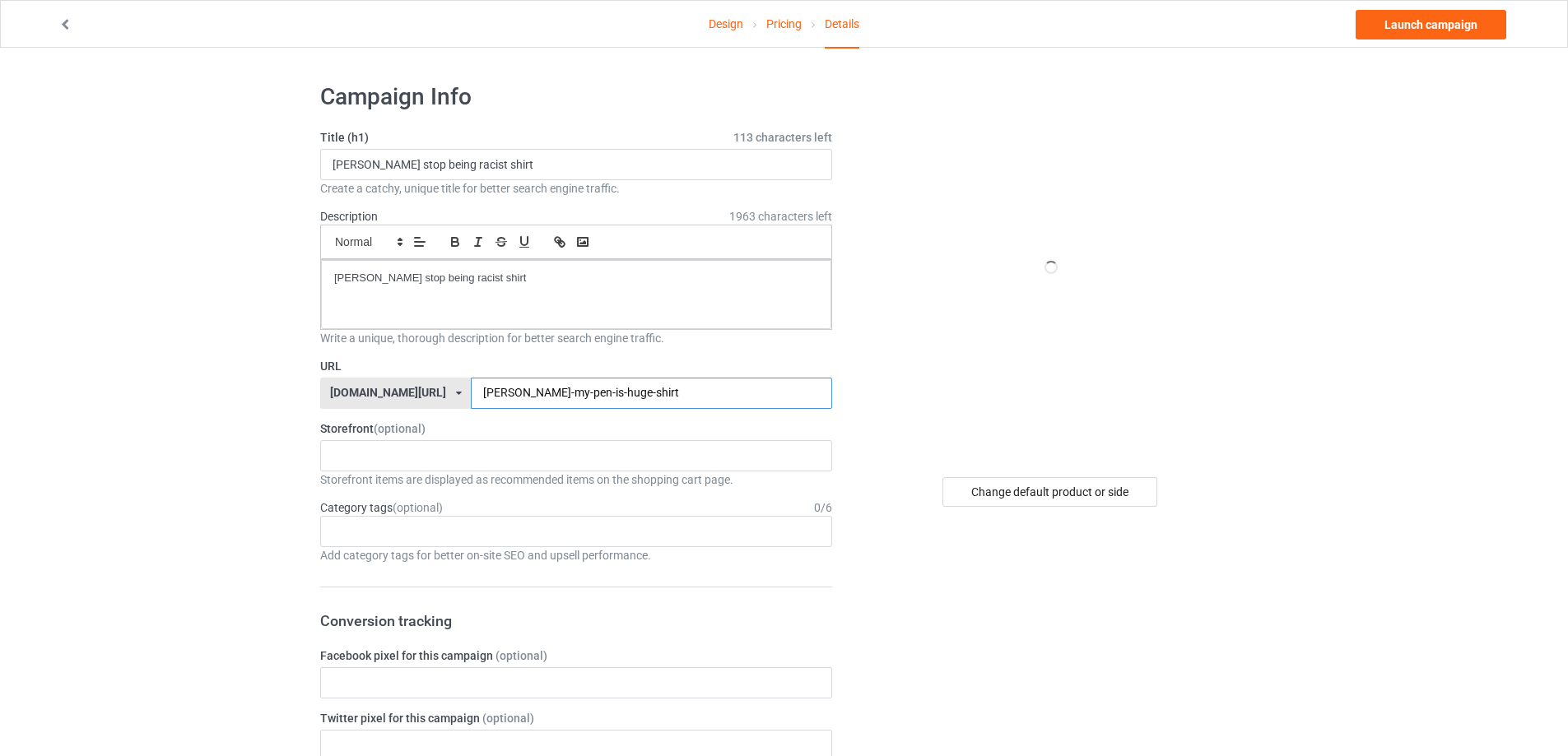
type input "[PERSON_NAME]-my-pen-is-huge-shirt"
drag, startPoint x: 525, startPoint y: 275, endPoint x: 392, endPoint y: 224, distance: 142.4
drag, startPoint x: 503, startPoint y: 162, endPoint x: 281, endPoint y: 185, distance: 223.2
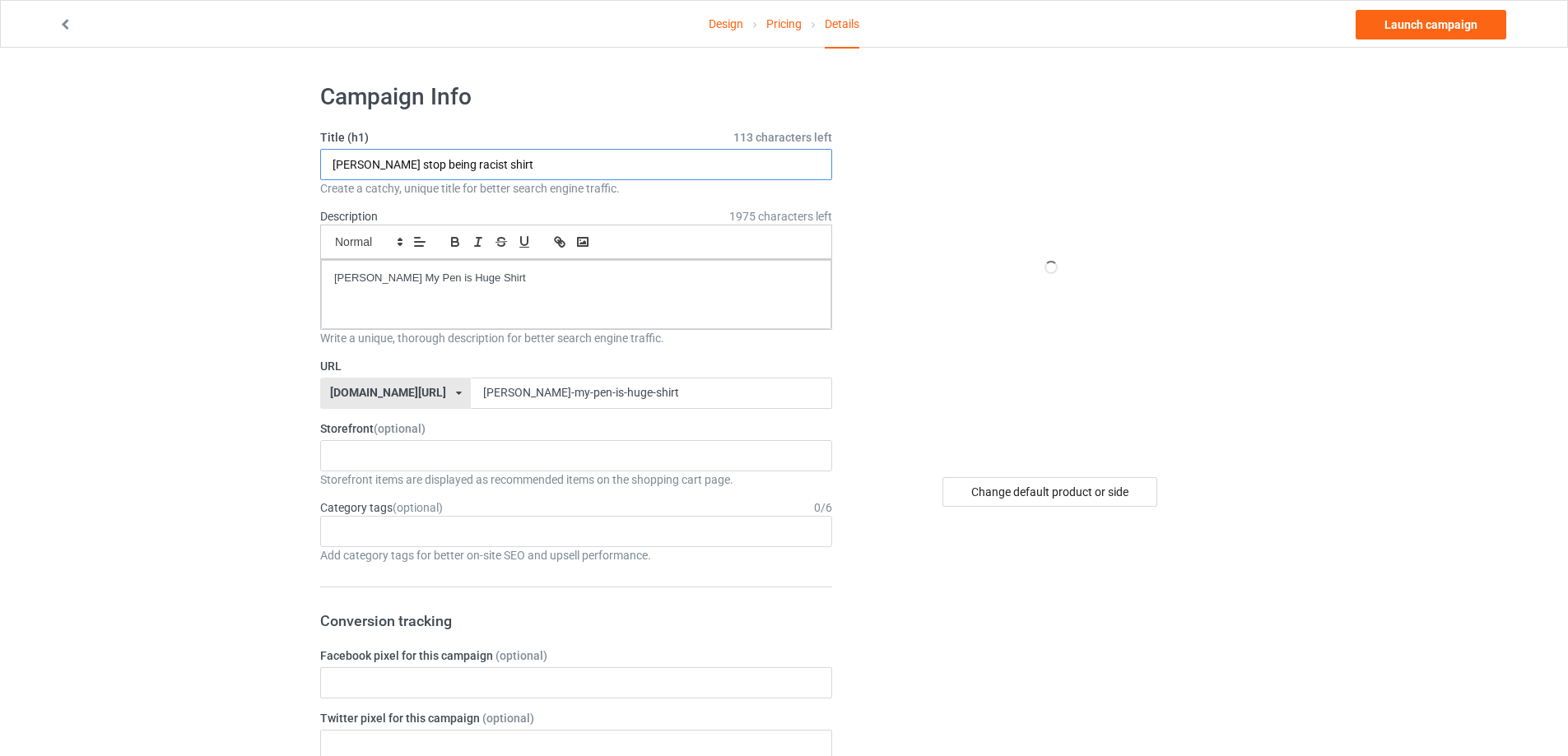
paste input "[PERSON_NAME] My Pen is Huge S"
type input "[PERSON_NAME] My Pen is Huge Shirt"
click at [720, 21] on link "Design" at bounding box center [725, 24] width 35 height 46
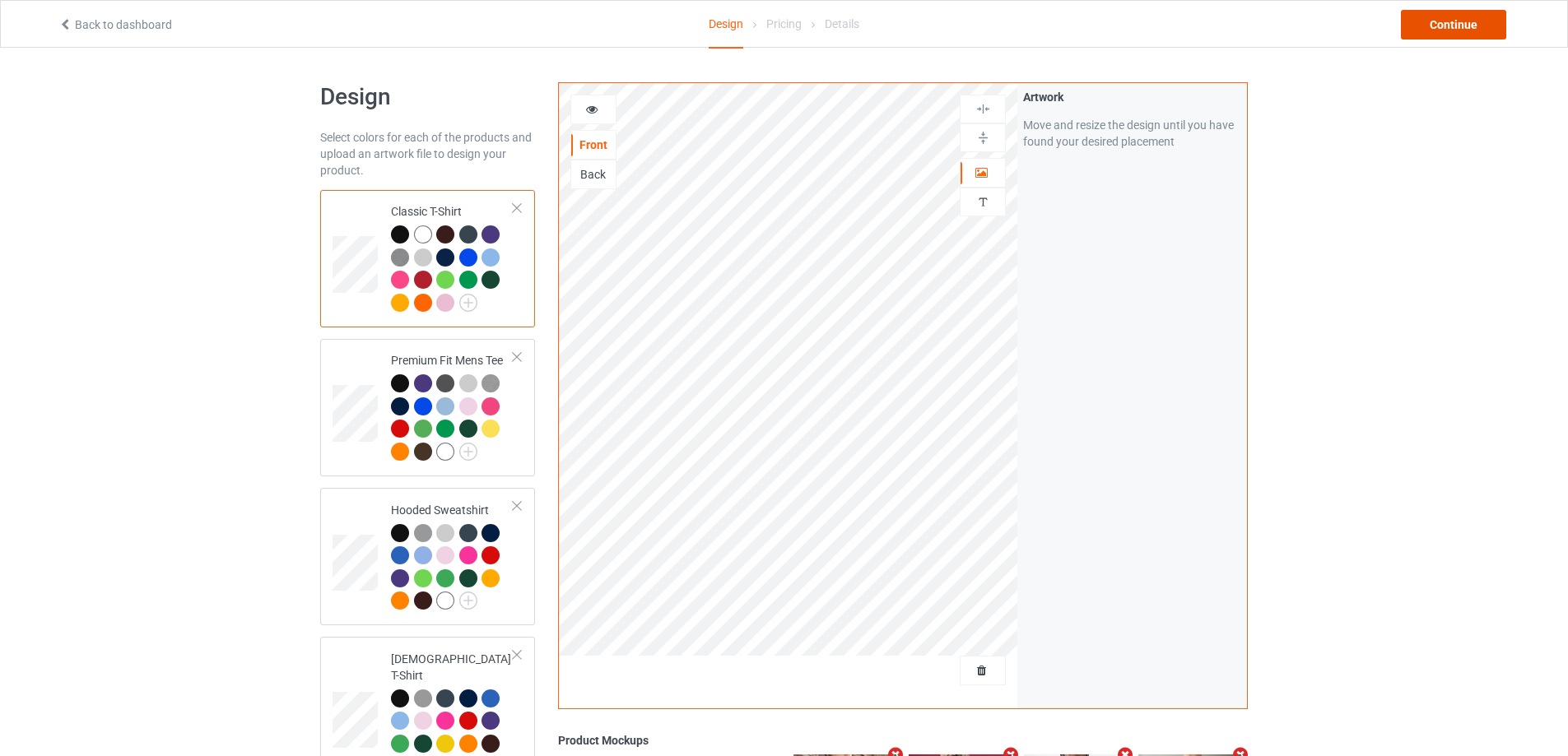
click at [1431, 34] on div "Continue" at bounding box center [1453, 25] width 105 height 30
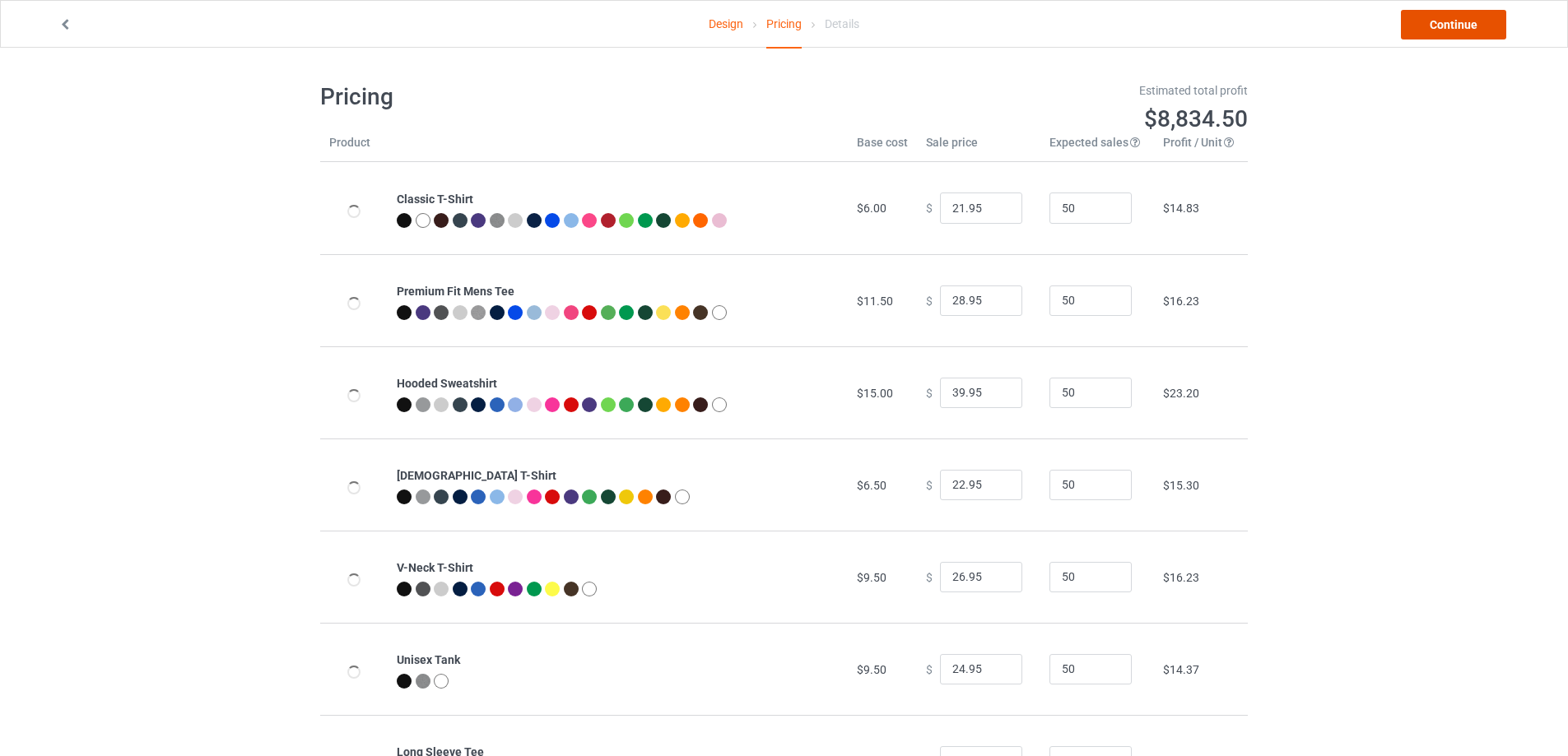
click at [1431, 34] on link "Continue" at bounding box center [1453, 25] width 105 height 30
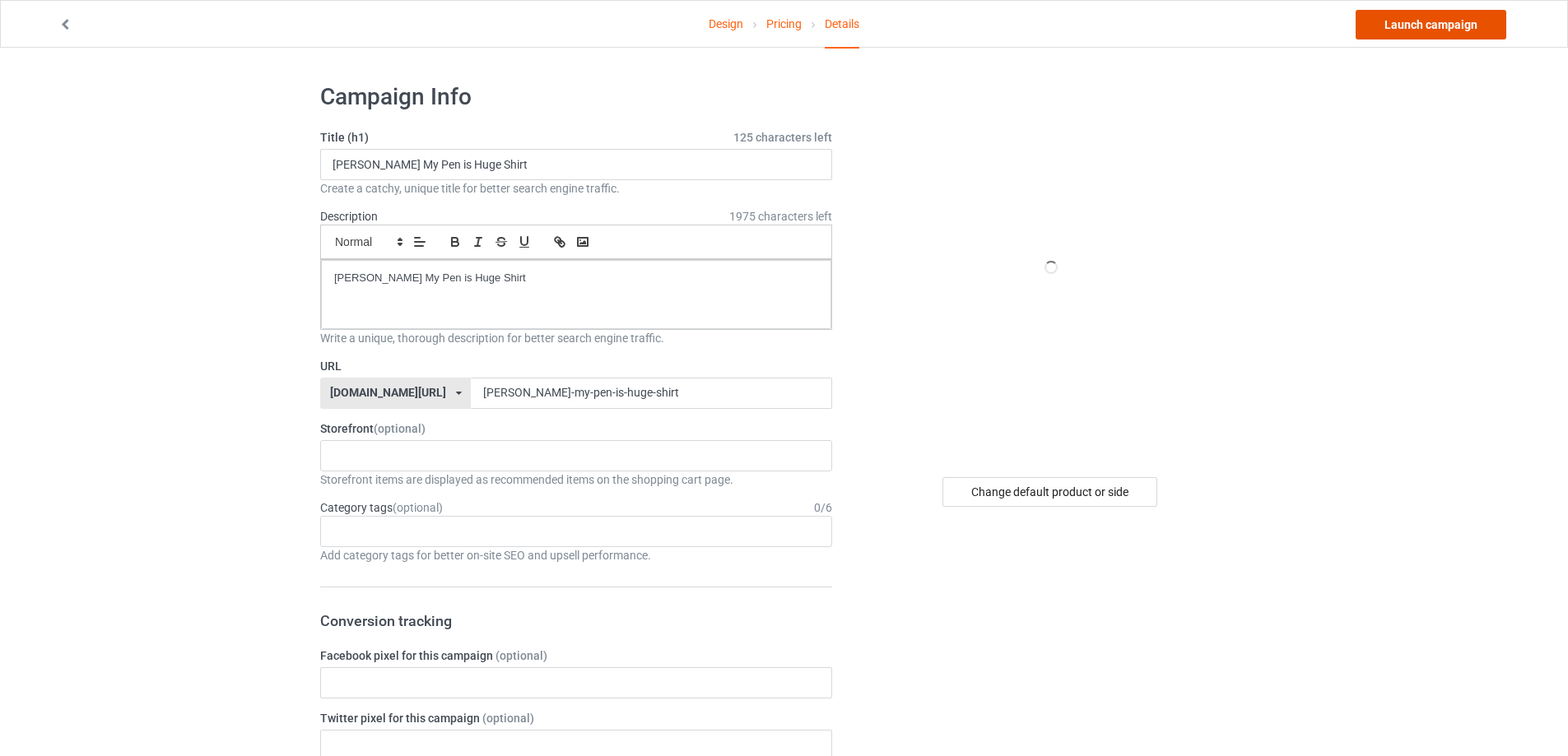
click at [1447, 28] on link "Launch campaign" at bounding box center [1431, 25] width 151 height 30
